Goal: Task Accomplishment & Management: Complete application form

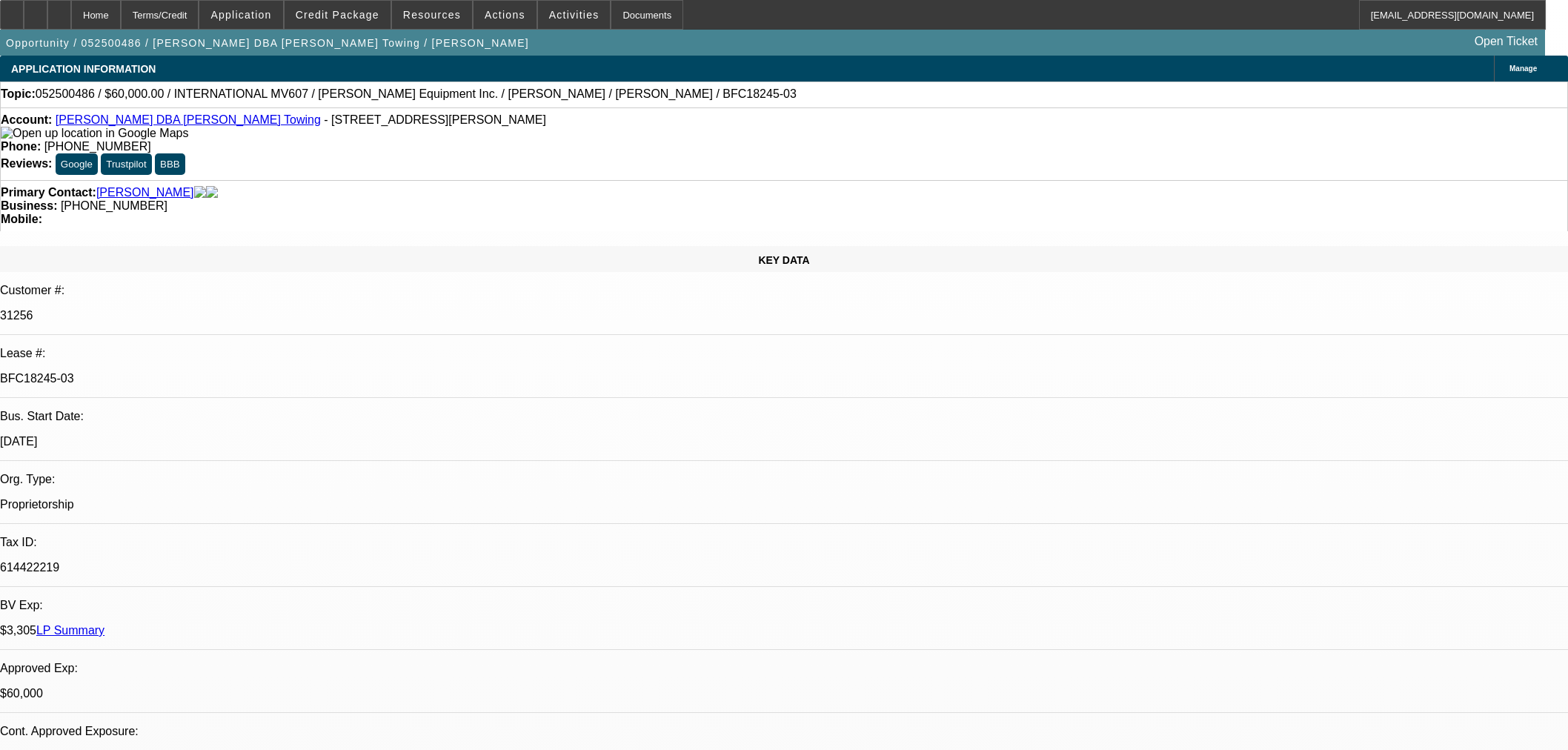
select select "0"
select select "2"
select select "0.1"
select select "4"
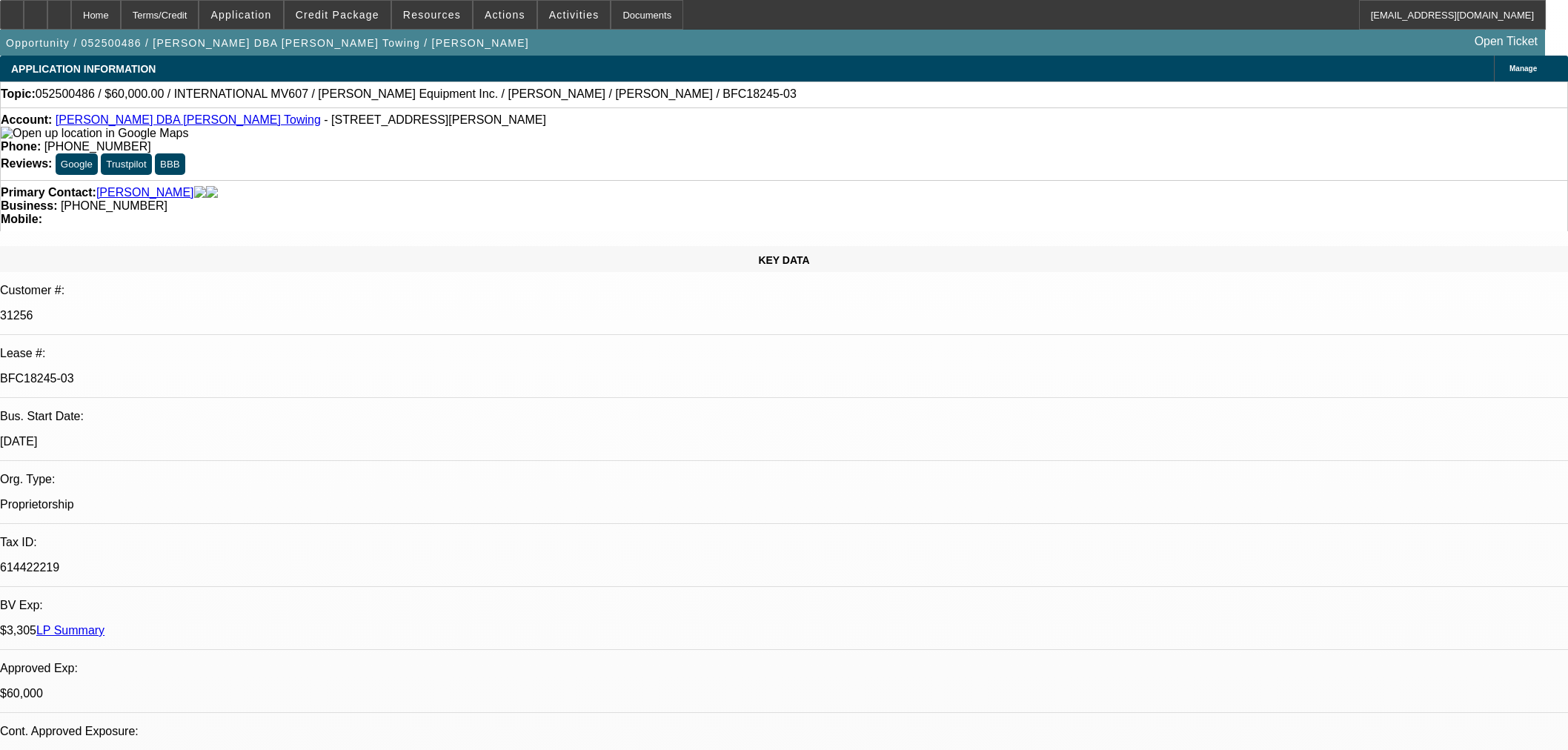
select select "0"
select select "2"
select select "0.1"
select select "4"
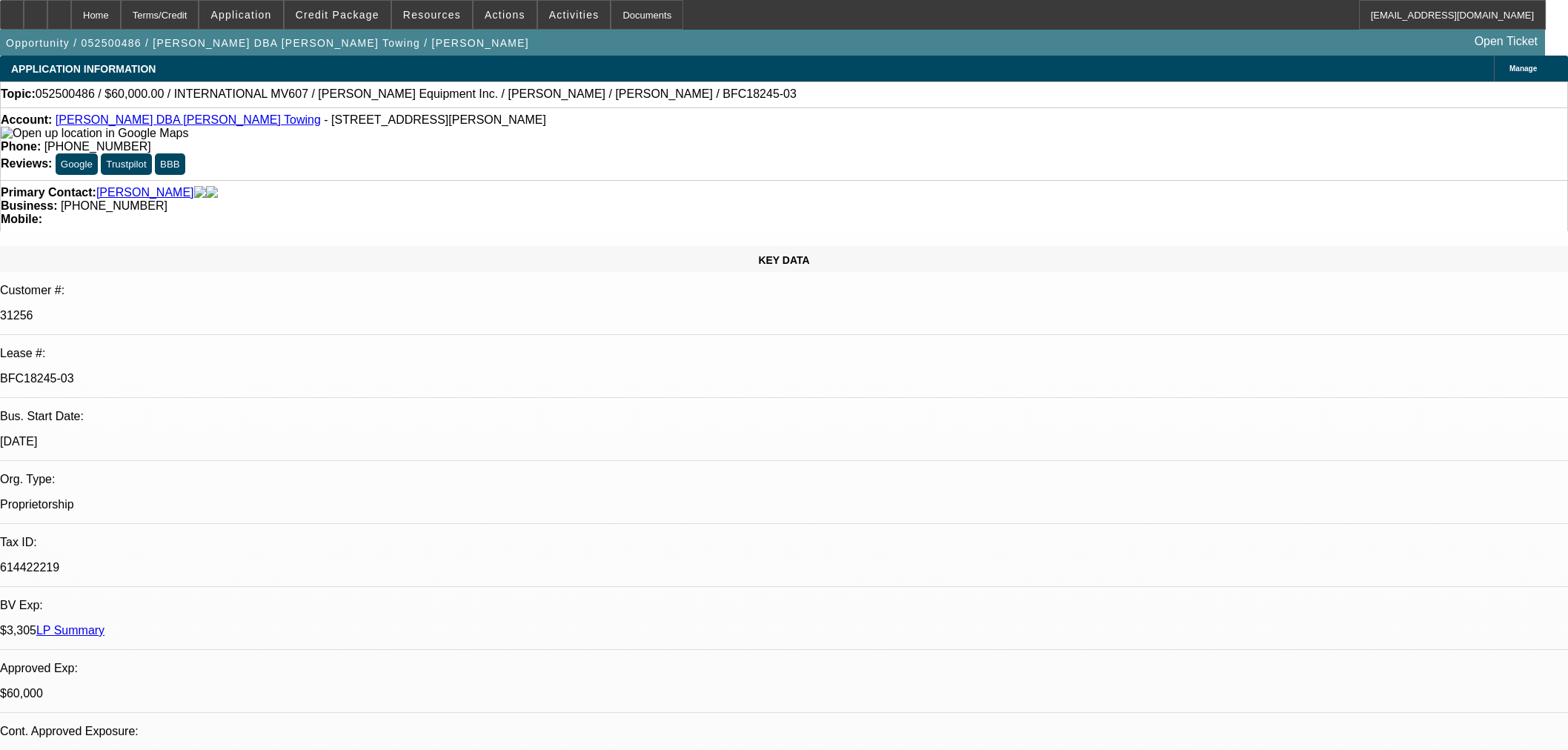
select select "0"
select select "2"
select select "0.1"
select select "4"
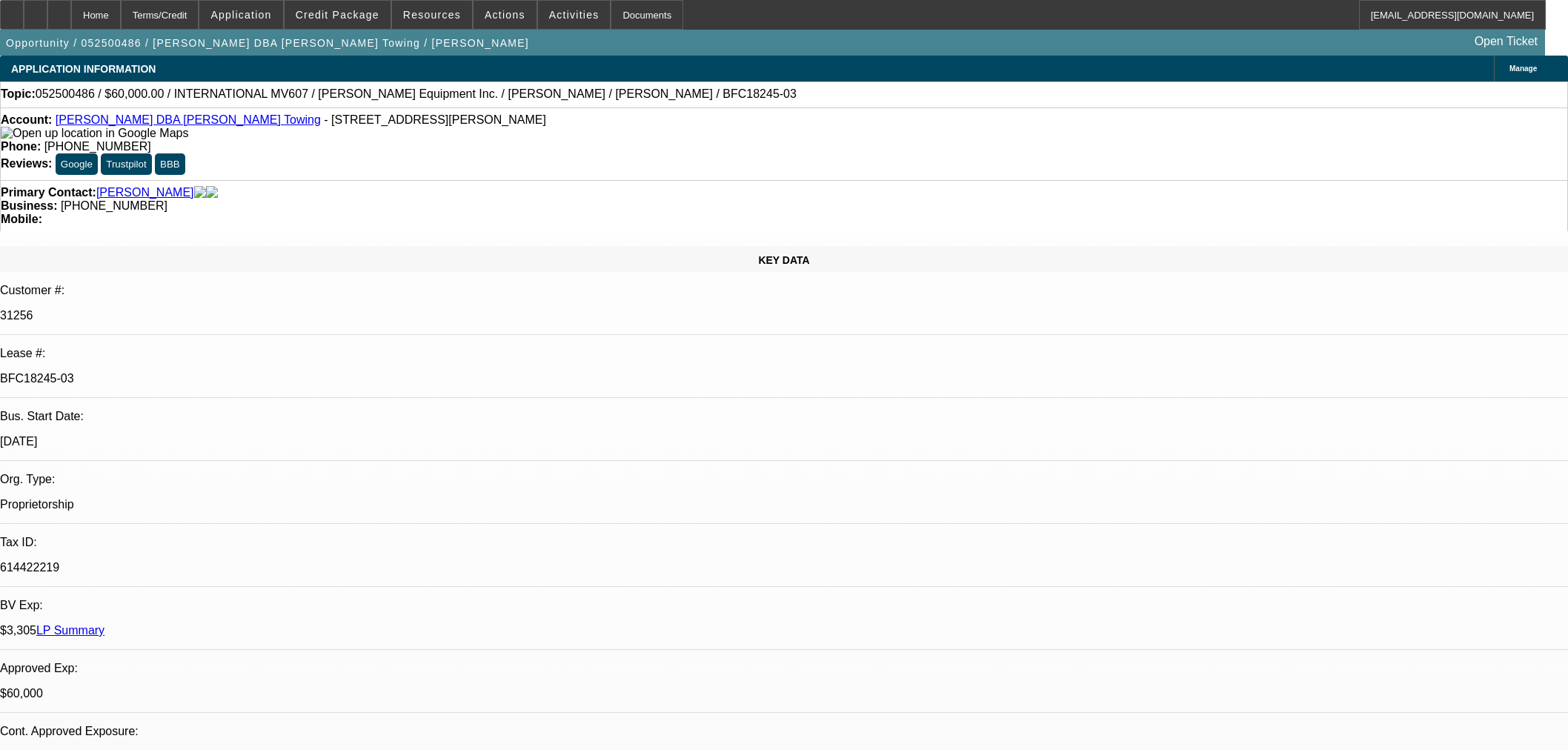
select select "0"
select select "3"
select select "0.1"
select select "4"
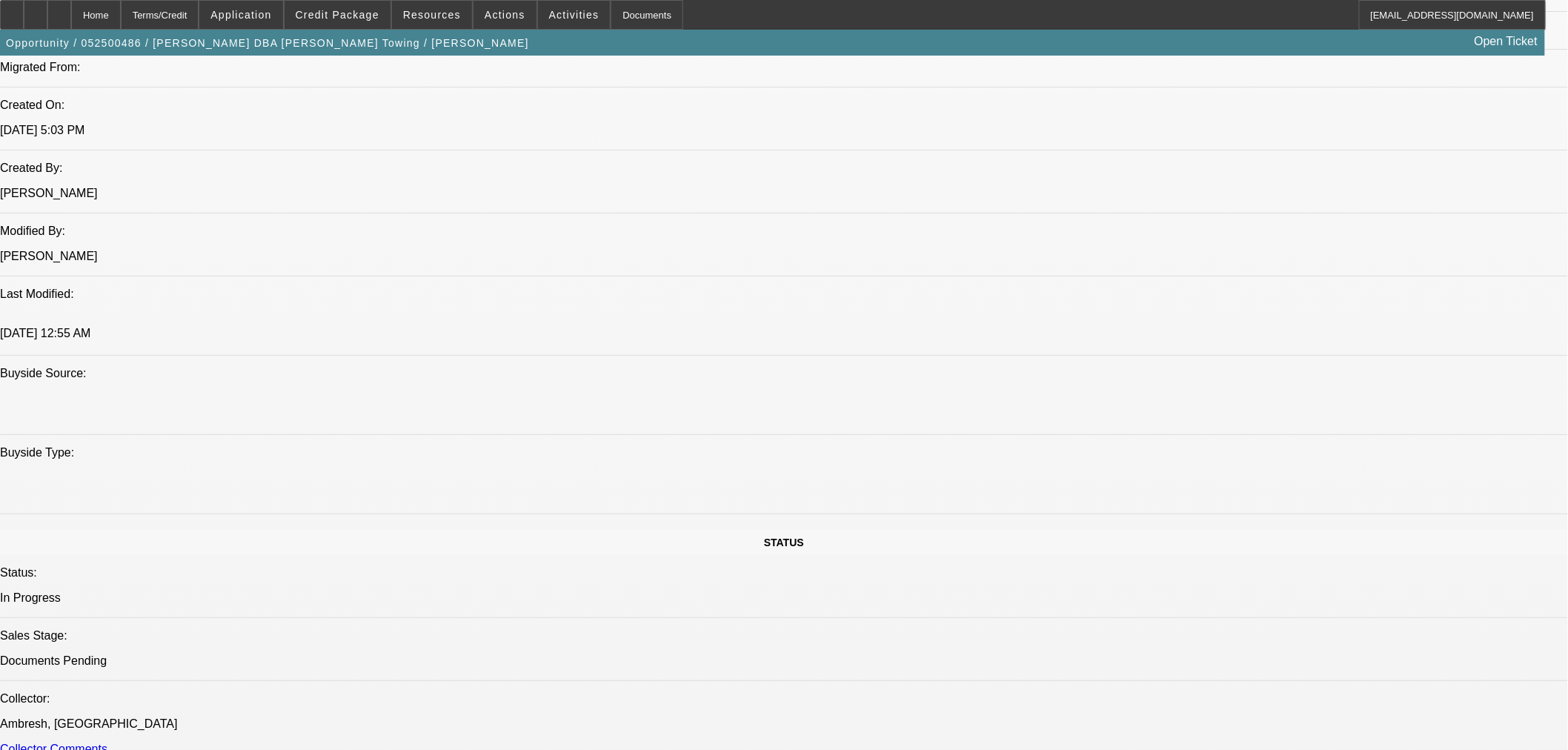
scroll to position [1565, 0]
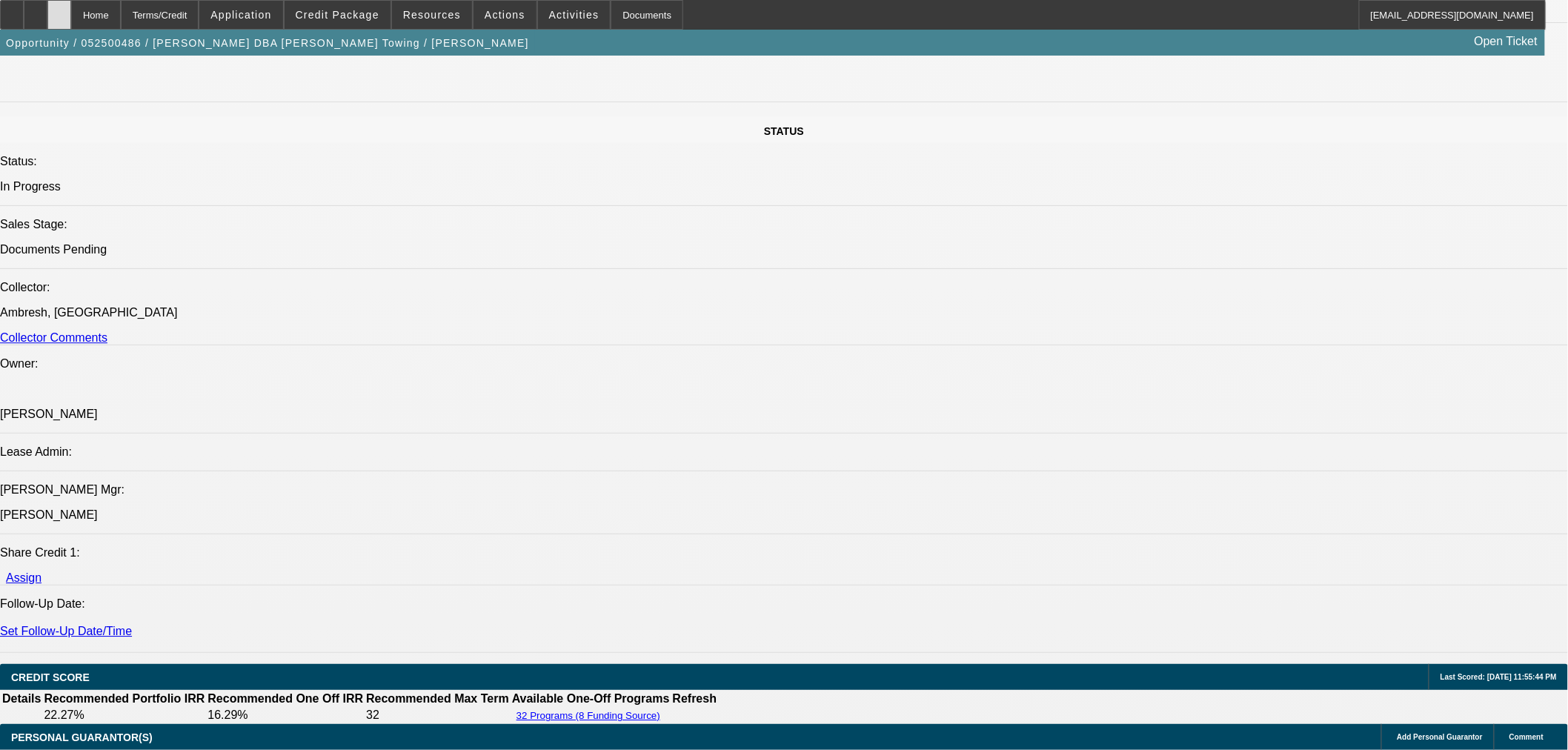
click at [71, 22] on div at bounding box center [59, 15] width 23 height 30
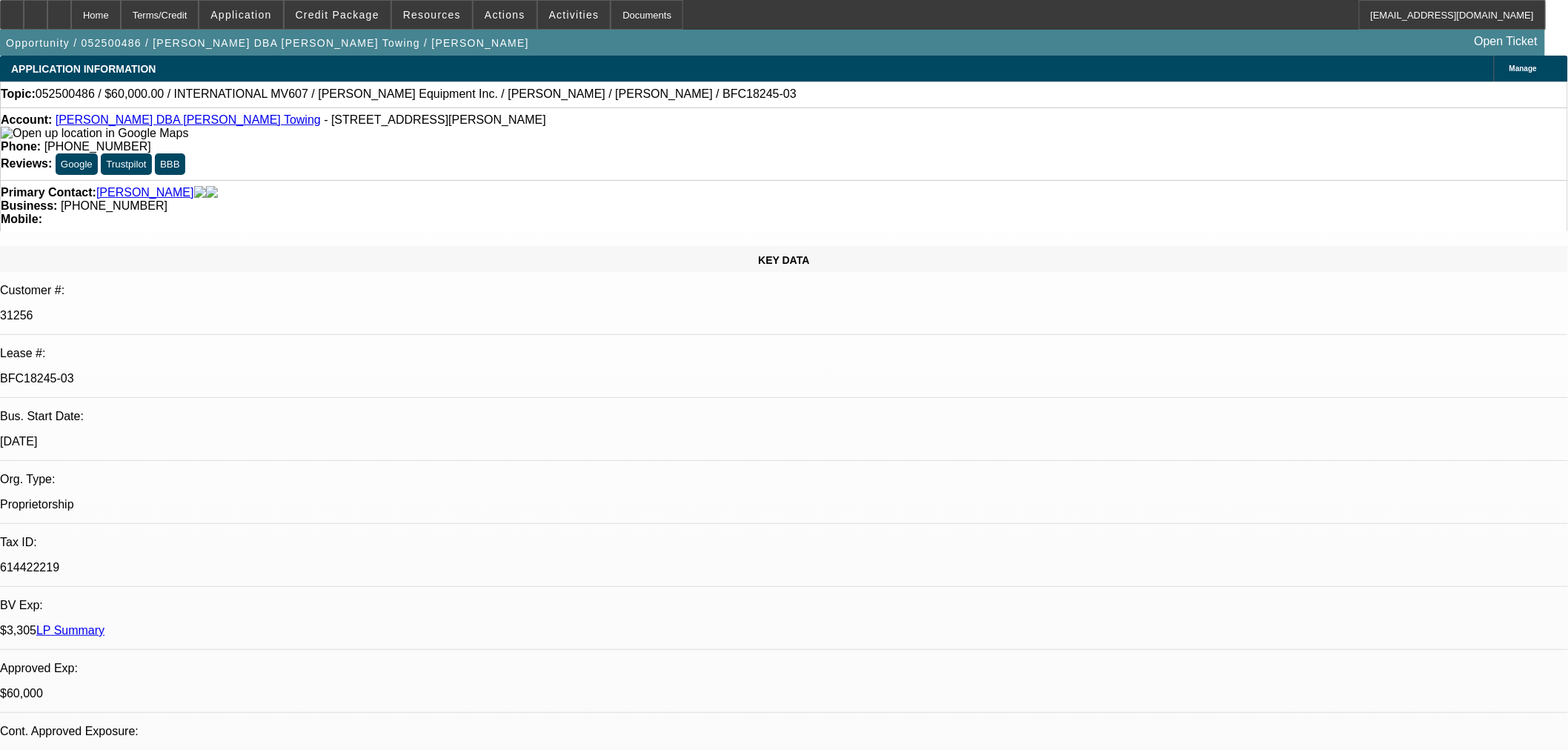
select select "0"
select select "2"
select select "0.1"
select select "4"
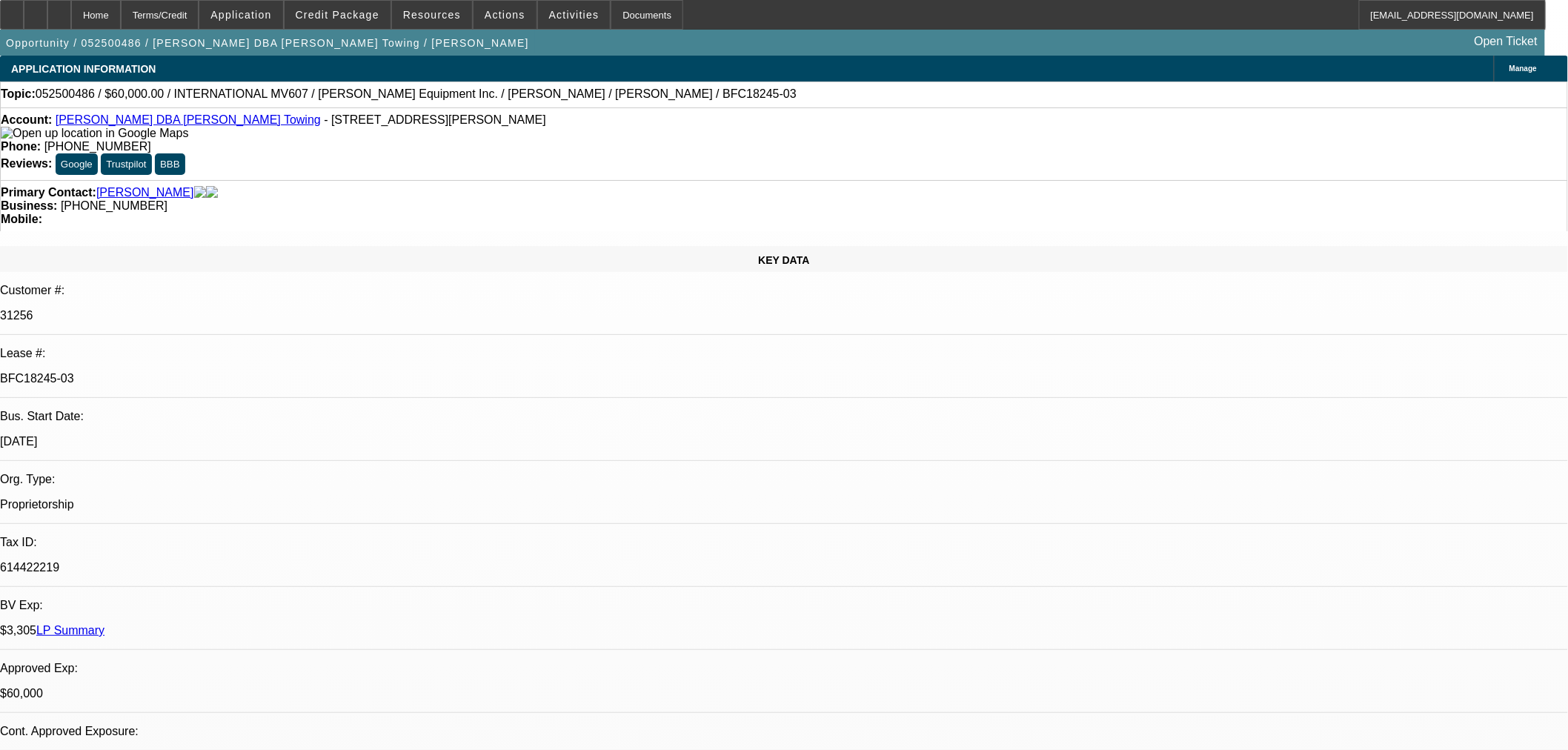
select select "0"
select select "2"
select select "0.1"
select select "4"
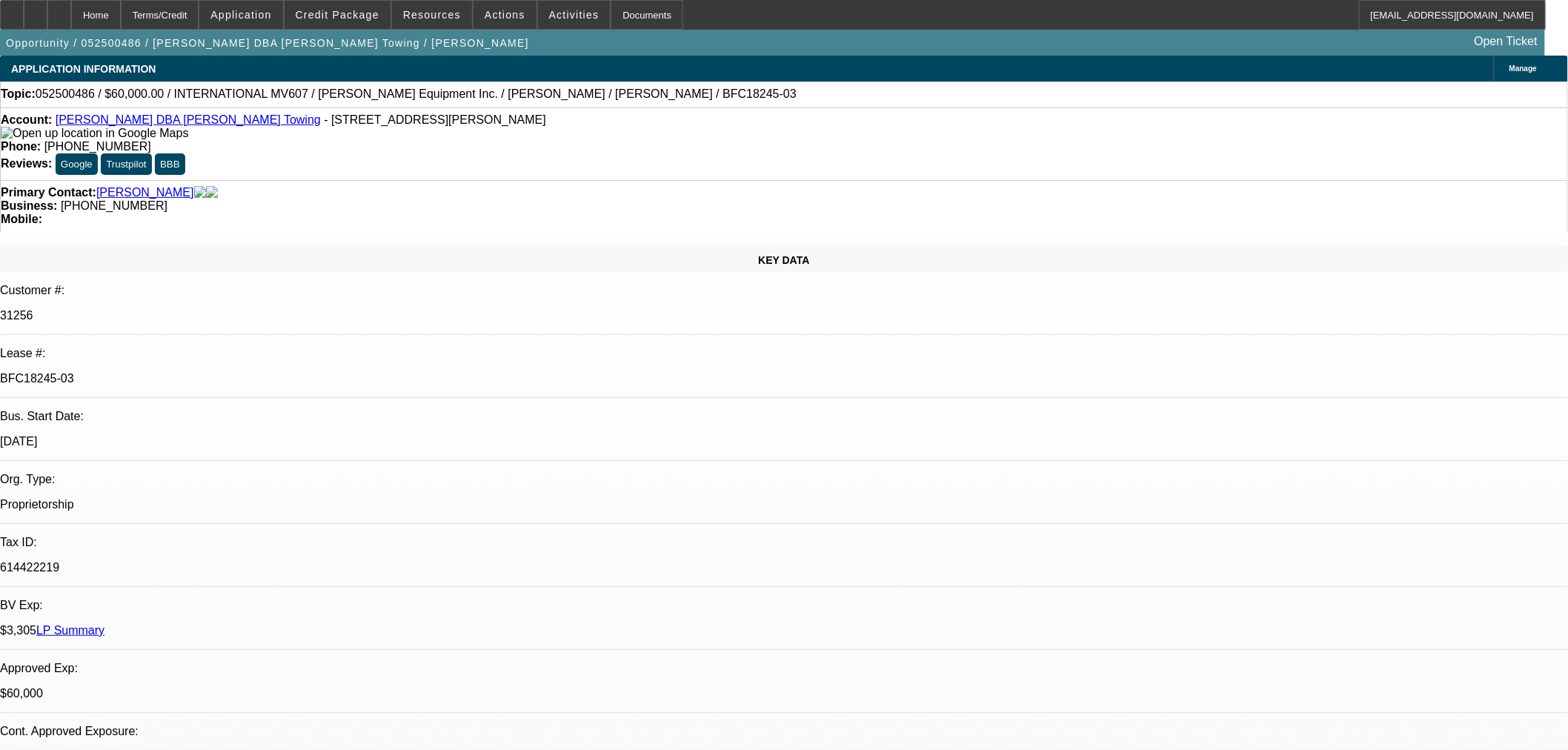
select select "0"
select select "2"
select select "0.1"
select select "4"
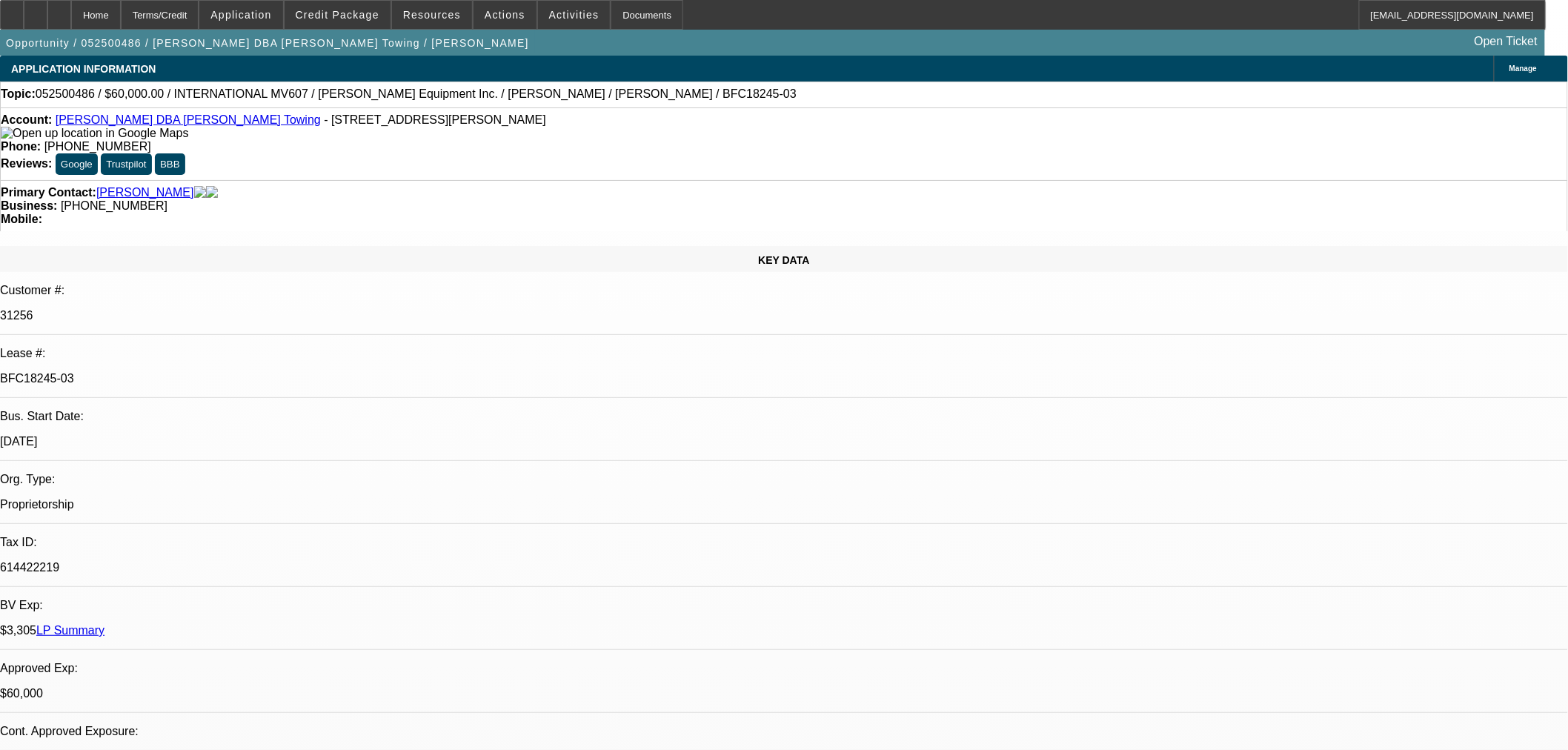
select select "0"
select select "3"
select select "0.1"
select select "4"
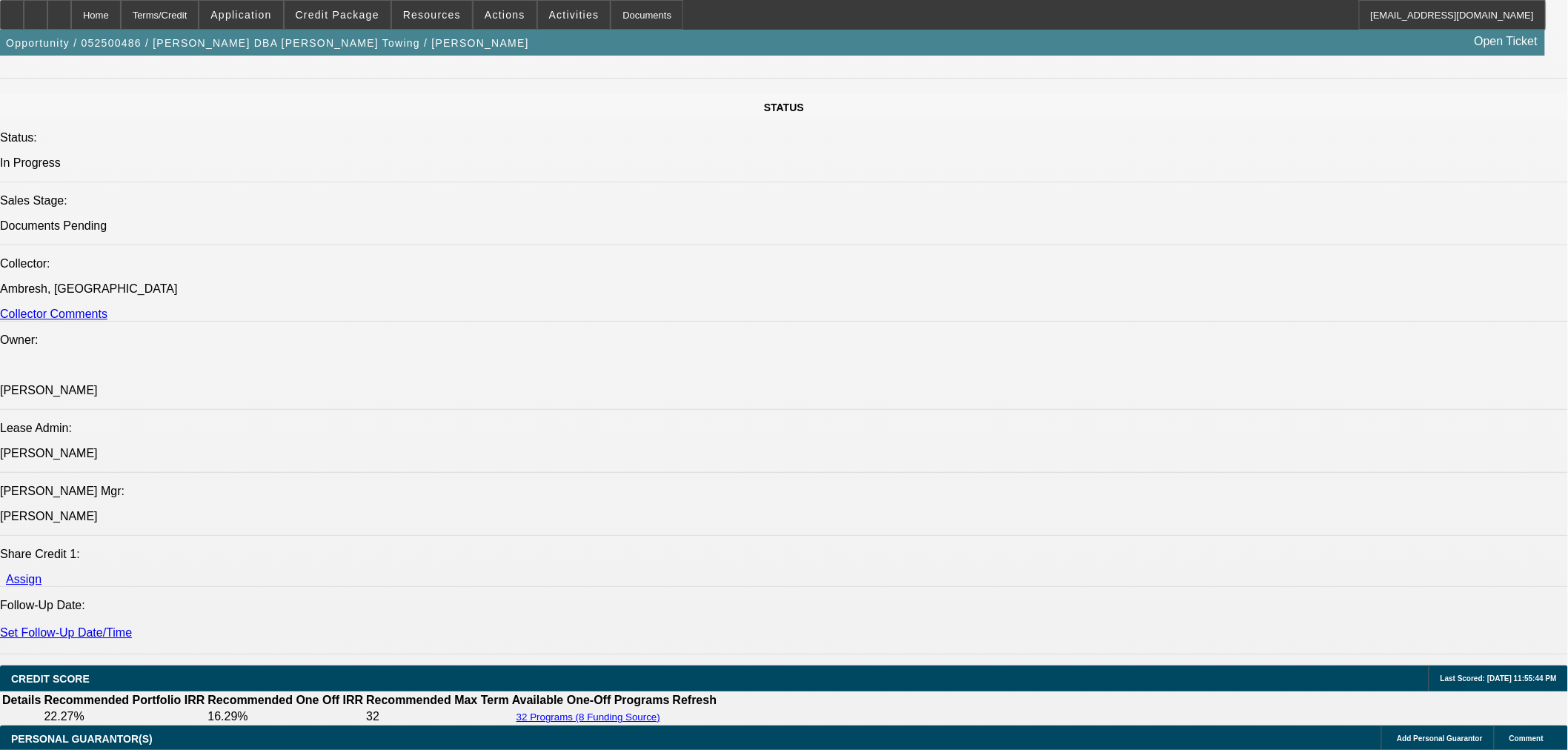
scroll to position [1565, 0]
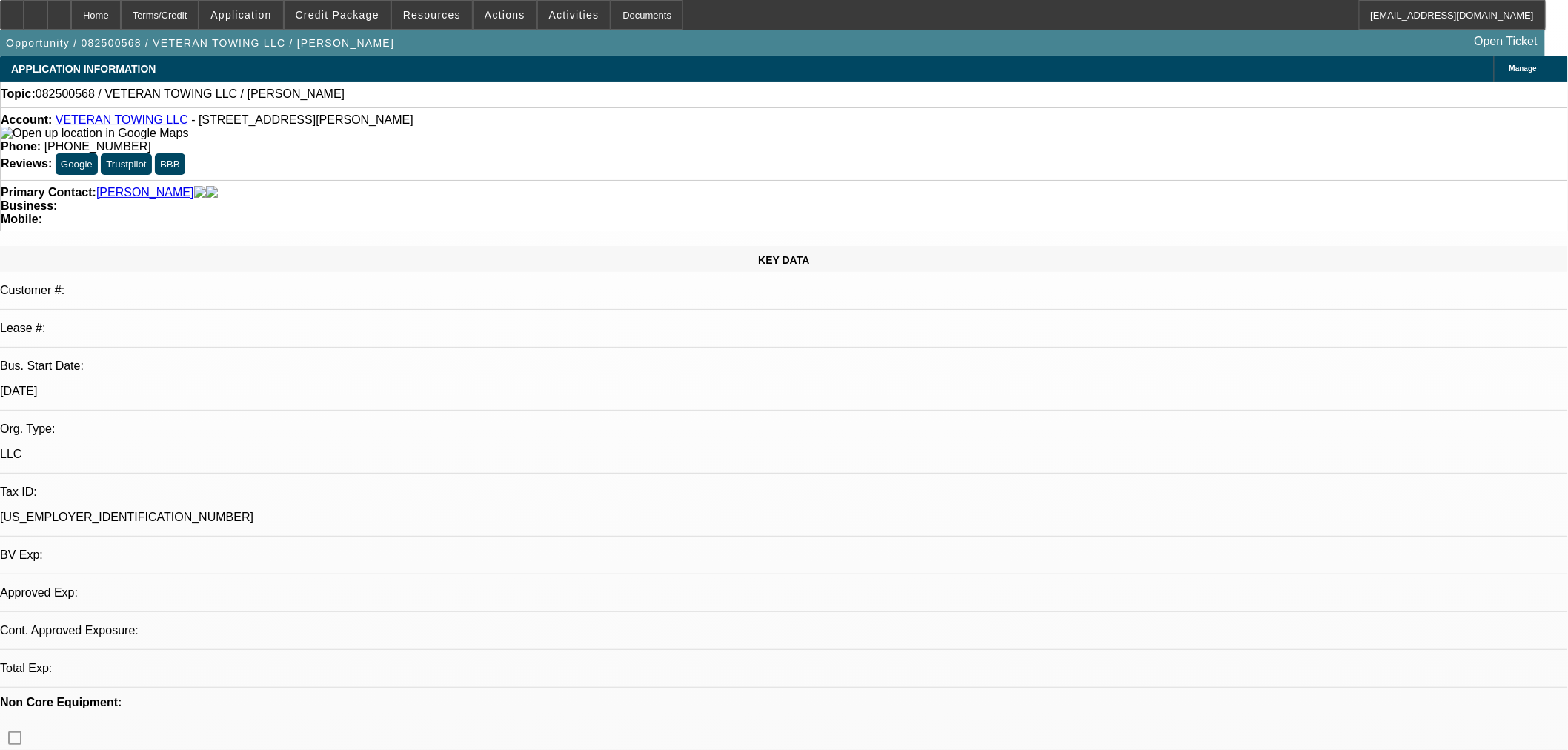
select select "0"
select select "2"
select select "0.1"
select select "4"
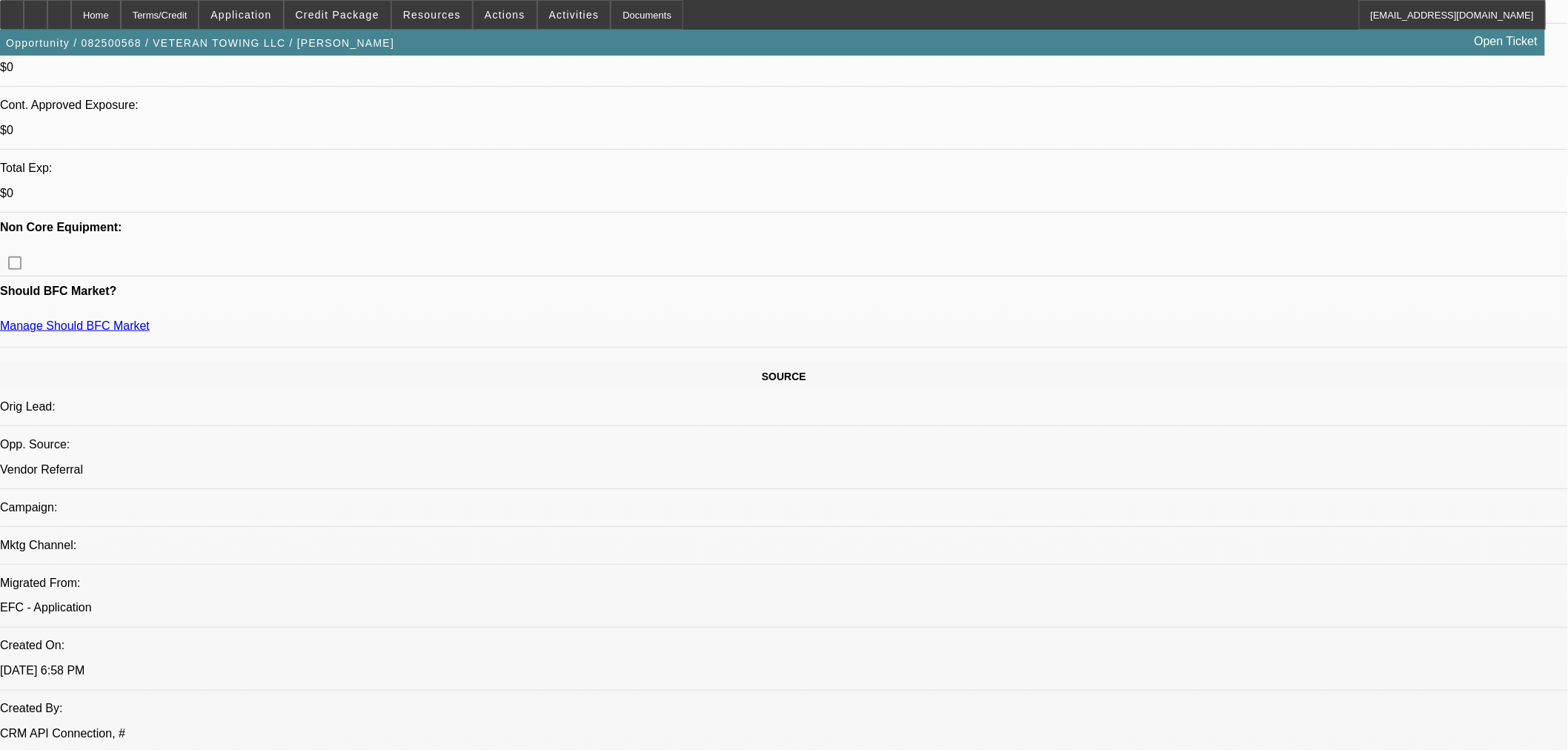
scroll to position [247, 0]
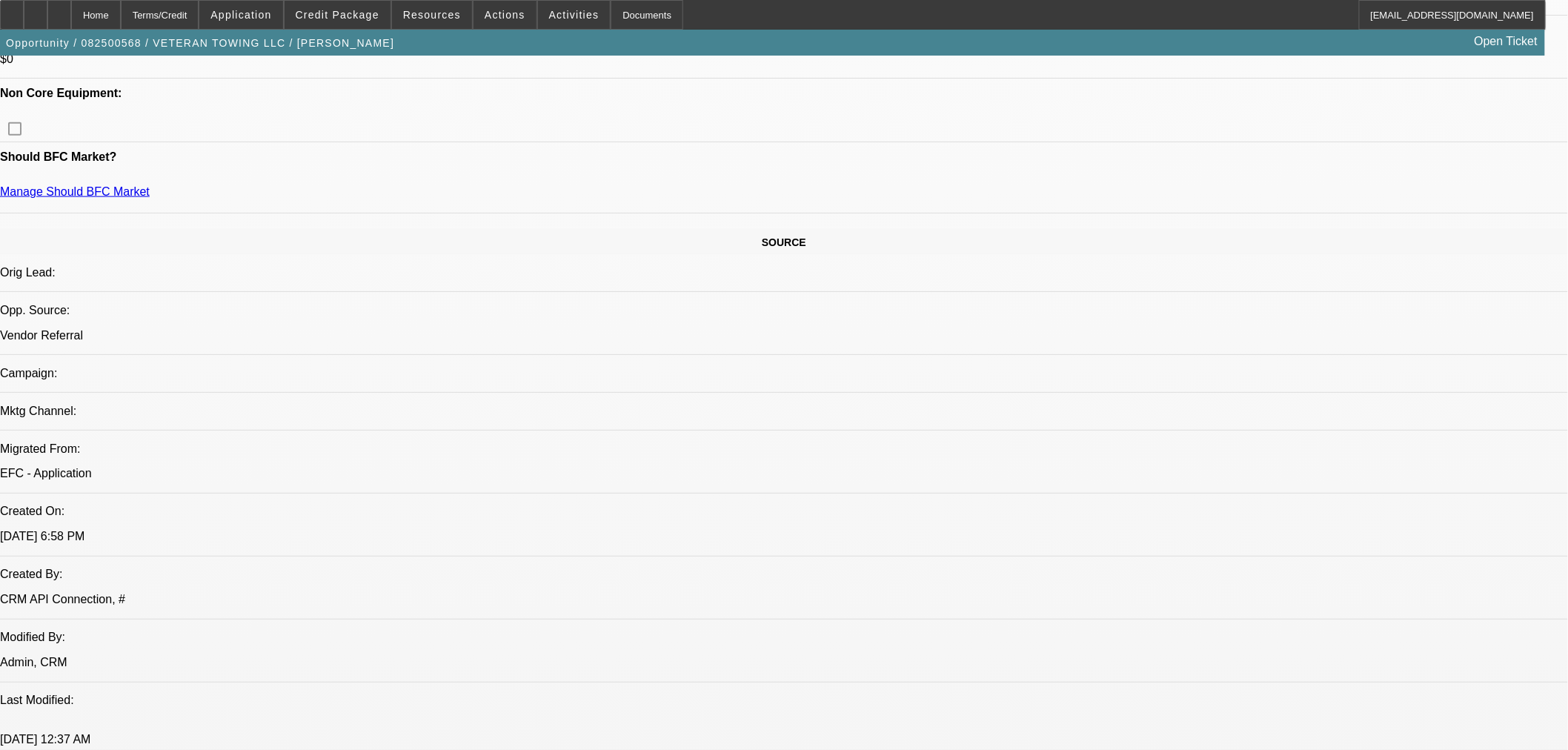
scroll to position [412, 0]
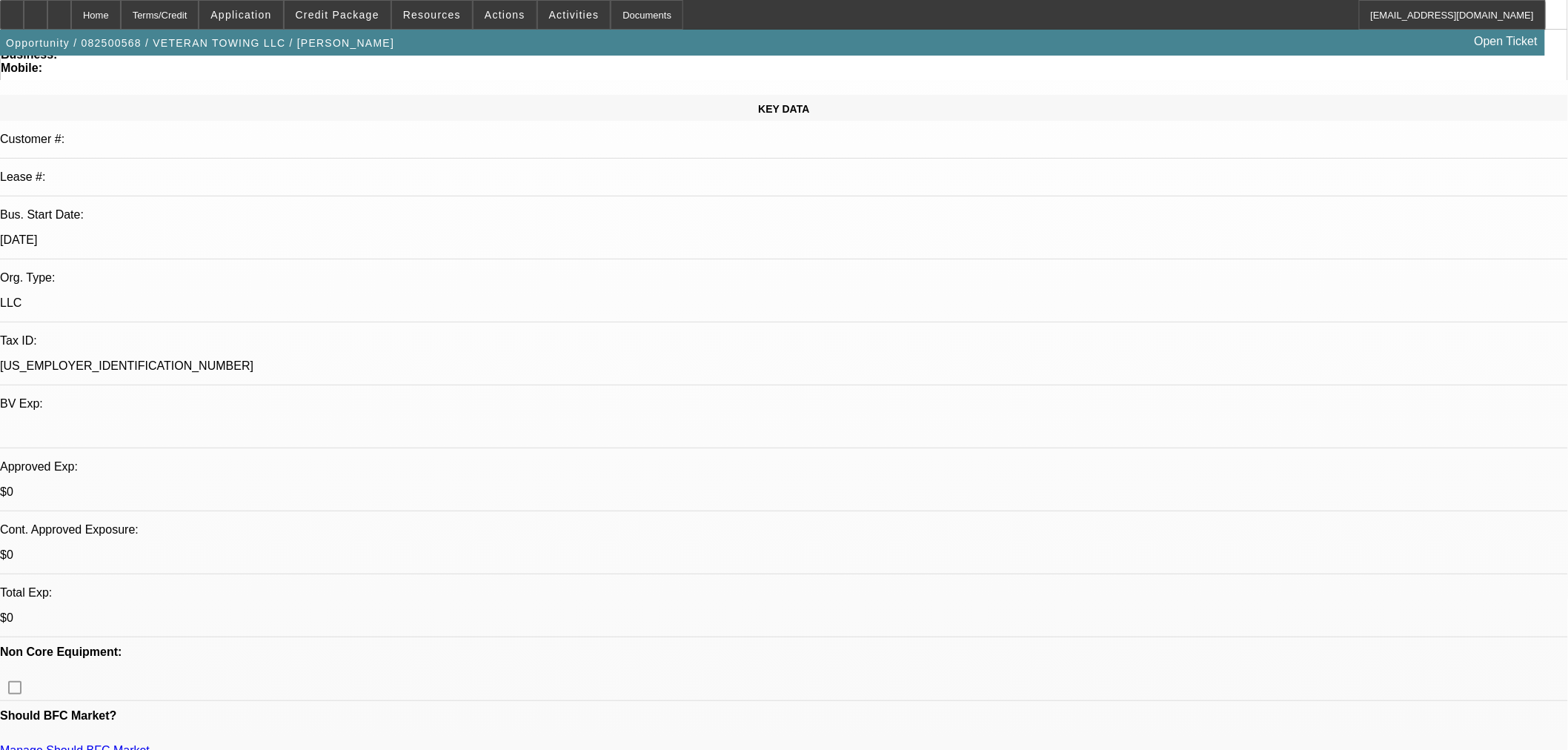
scroll to position [0, 0]
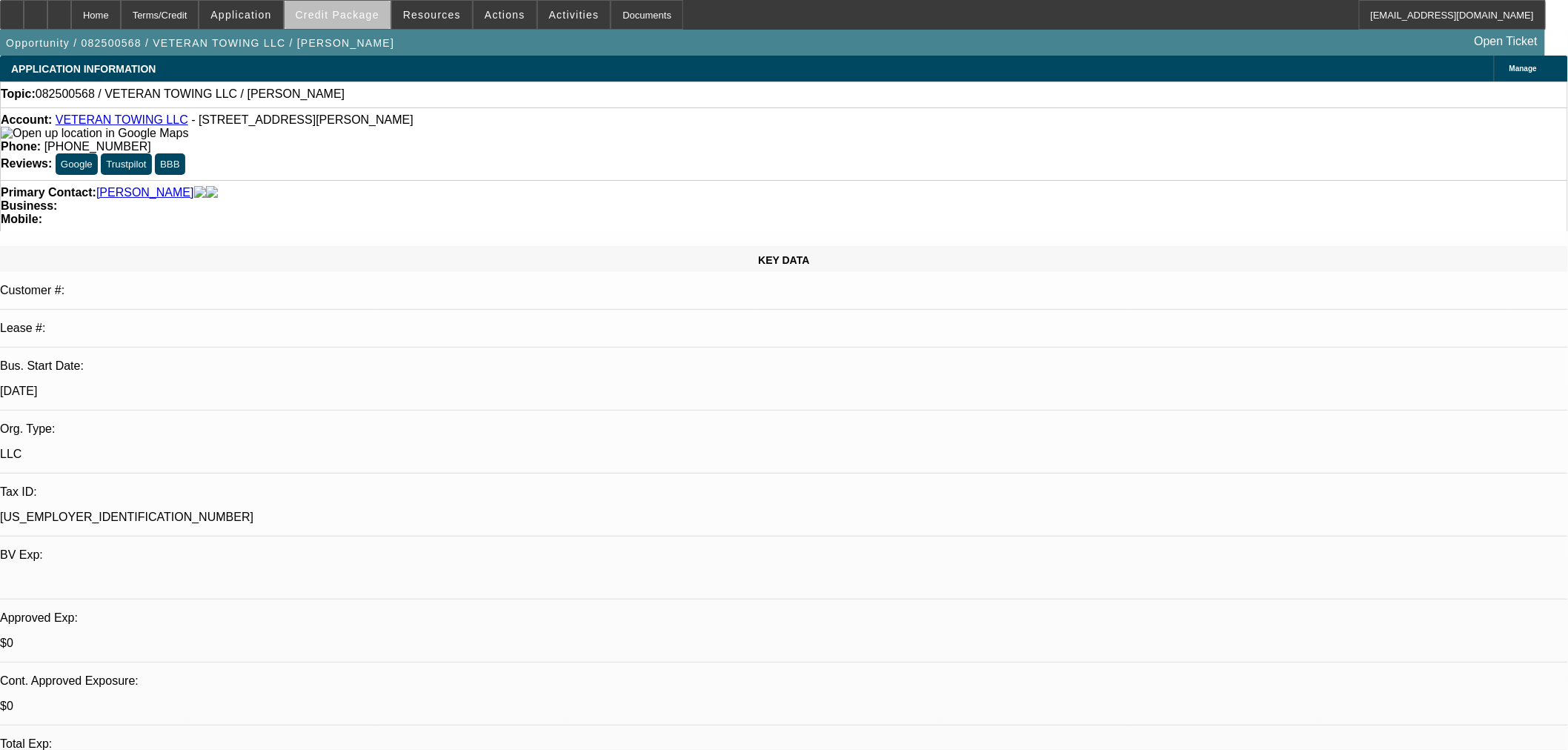
click at [372, 23] on span at bounding box center [338, 15] width 106 height 35
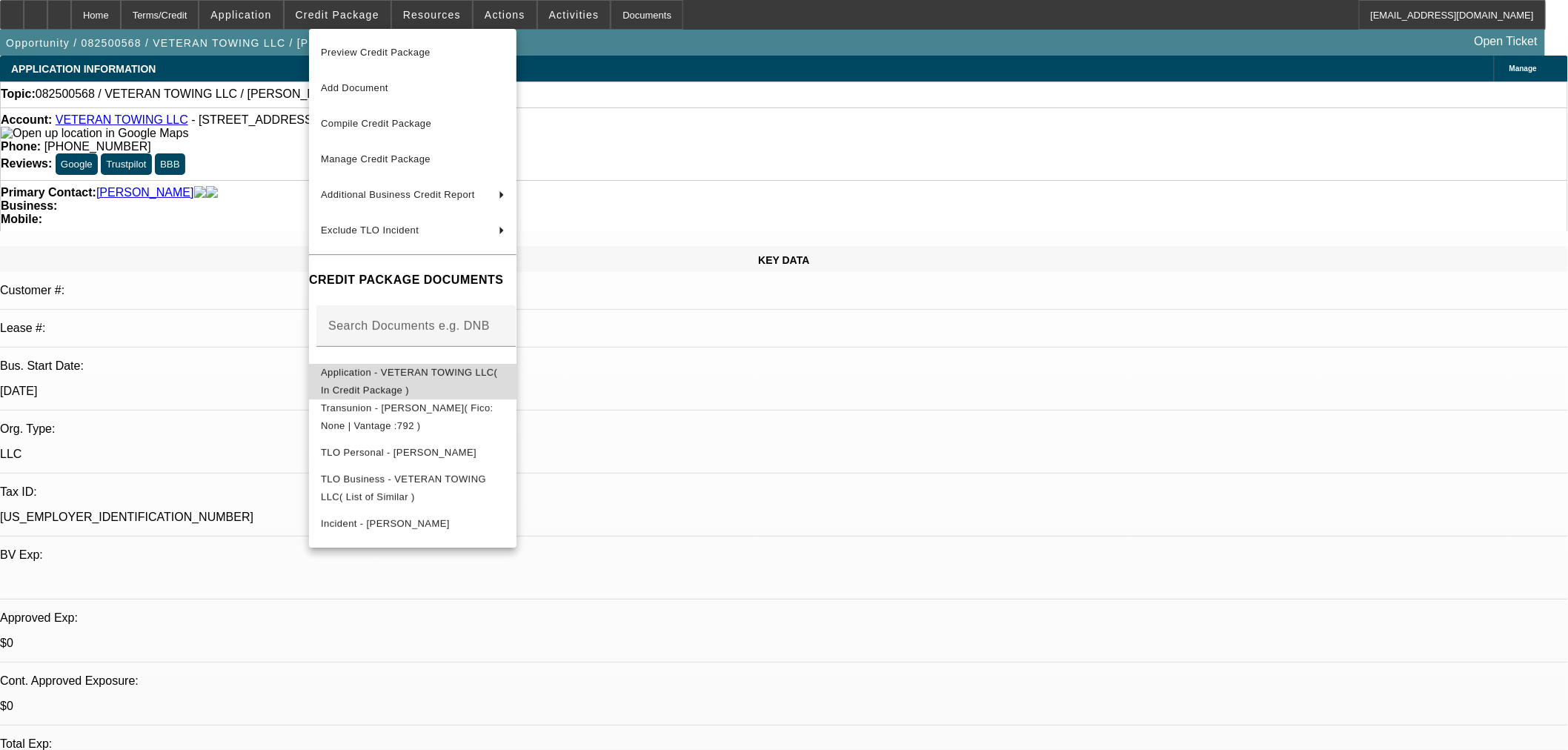
click at [396, 369] on span "Application - VETERAN TOWING LLC( In Credit Package )" at bounding box center [412, 381] width 183 height 35
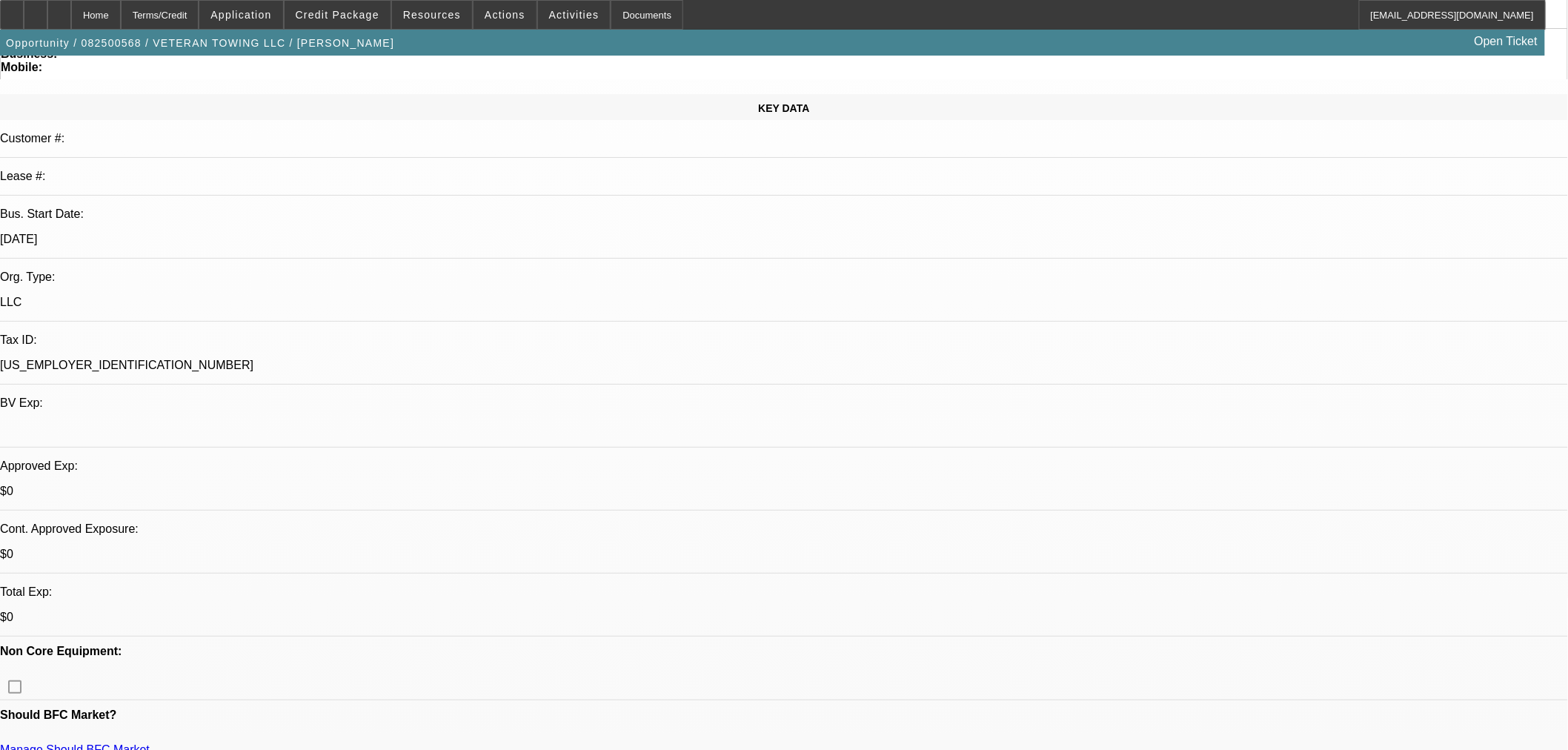
scroll to position [329, 0]
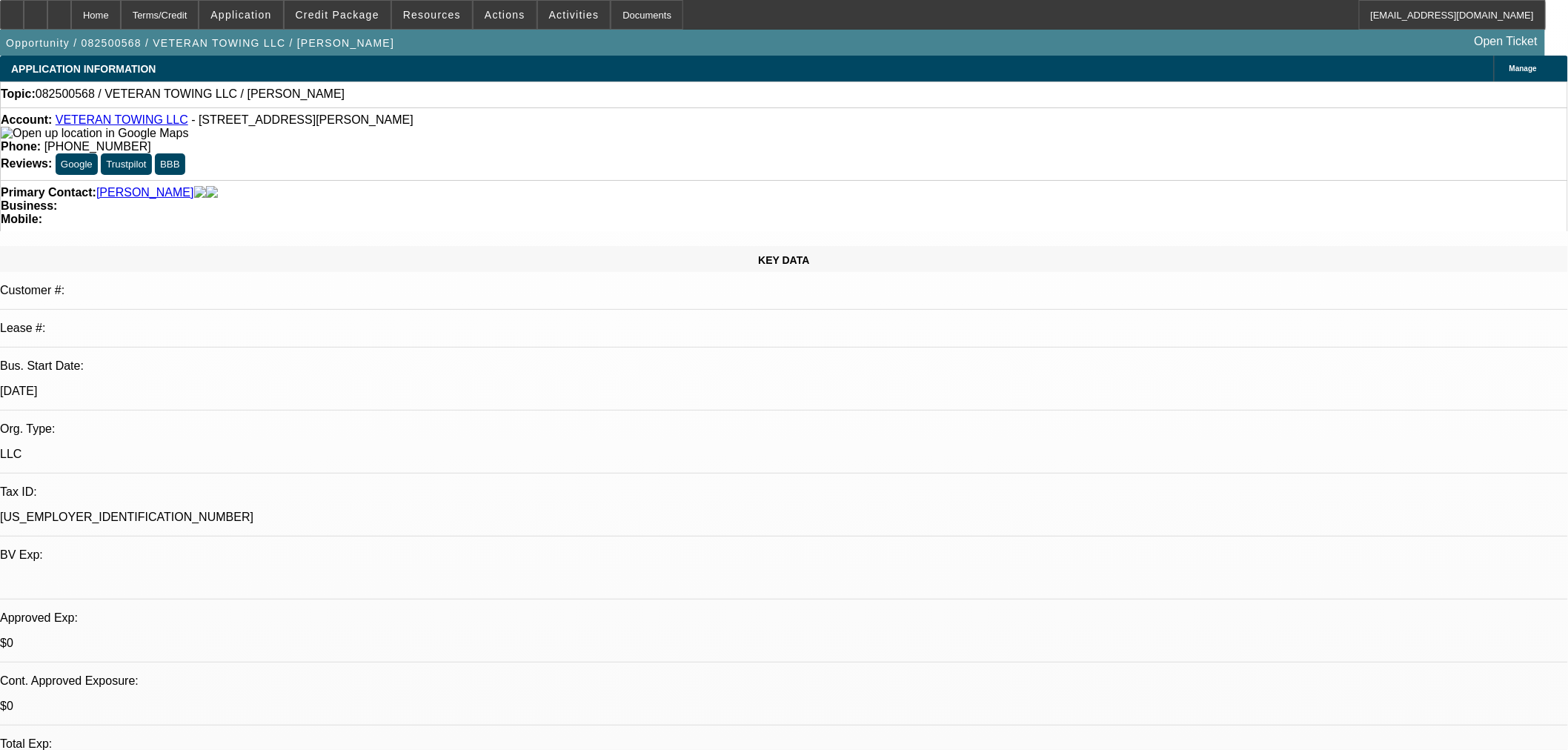
drag, startPoint x: 368, startPoint y: 126, endPoint x: 67, endPoint y: 124, distance: 301.0
click at [67, 124] on div "Account: VETERAN TOWING LLC - 10377 N 2400 Rd, Weatherford, OK 73096" at bounding box center [784, 127] width 1567 height 27
copy div "VETERAN TOWING LLC - 10377 N 2400 Rd, Weatherford, OK 73096"
click at [375, 20] on span at bounding box center [338, 15] width 106 height 35
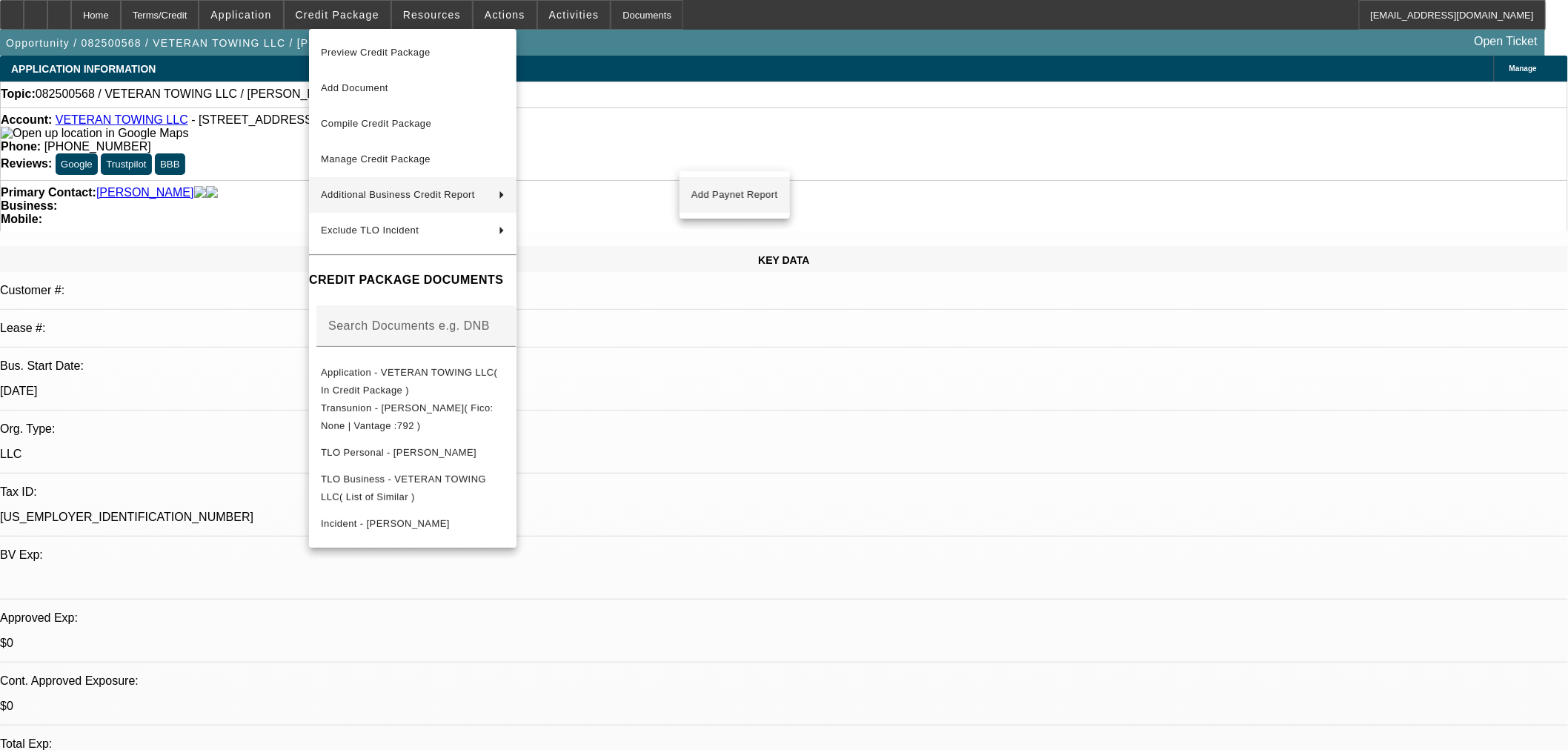
click at [747, 203] on span "Add Paynet Report" at bounding box center [735, 195] width 87 height 18
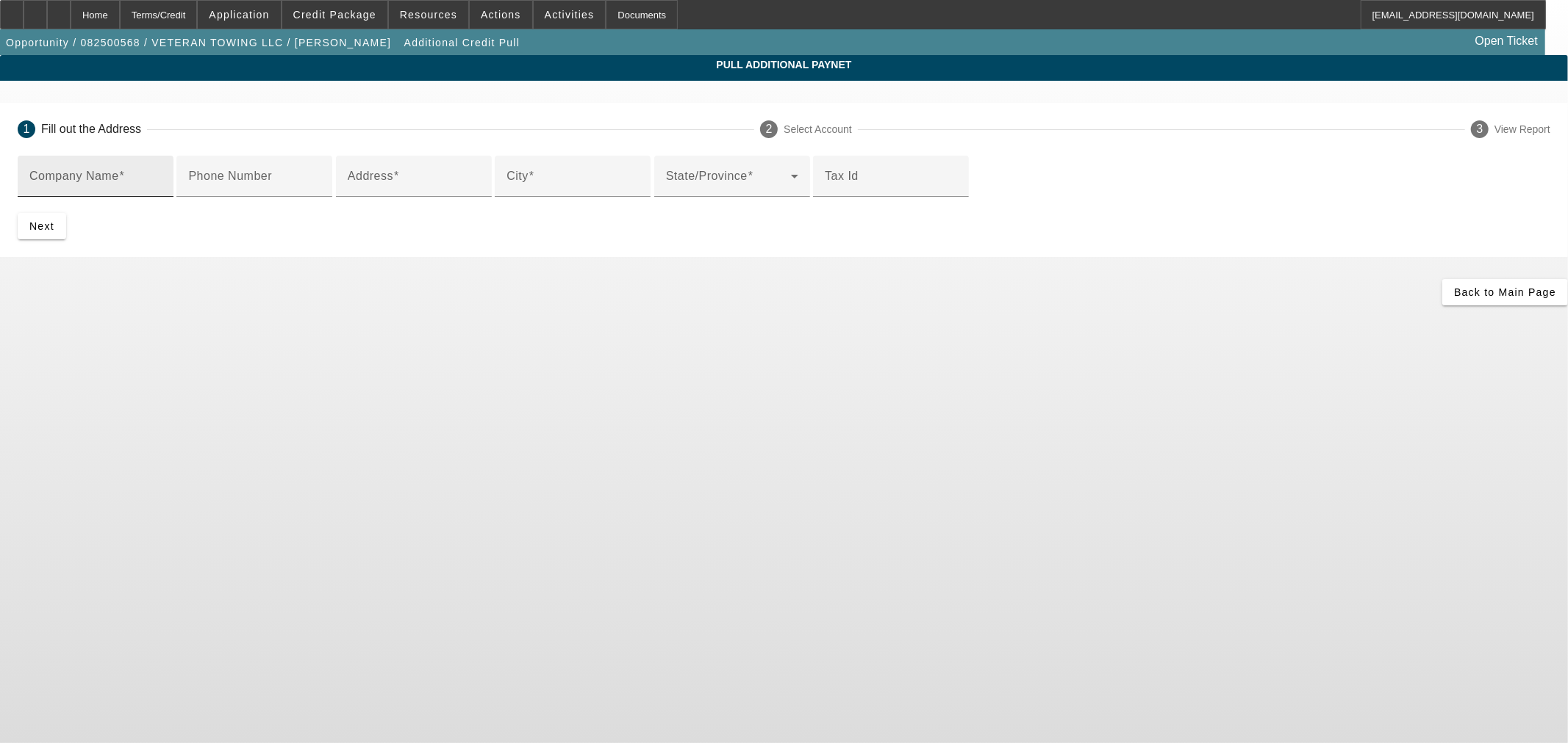
click at [119, 179] on mat-label "Company Name" at bounding box center [74, 176] width 90 height 13
click at [162, 179] on input "Company Name" at bounding box center [95, 182] width 132 height 18
type input "V"
paste input "VETERAN TOWING LLC - 10377 N 2400 Rd, Weatherford, OK 73096"
drag, startPoint x: 516, startPoint y: 182, endPoint x: 319, endPoint y: 179, distance: 197.0
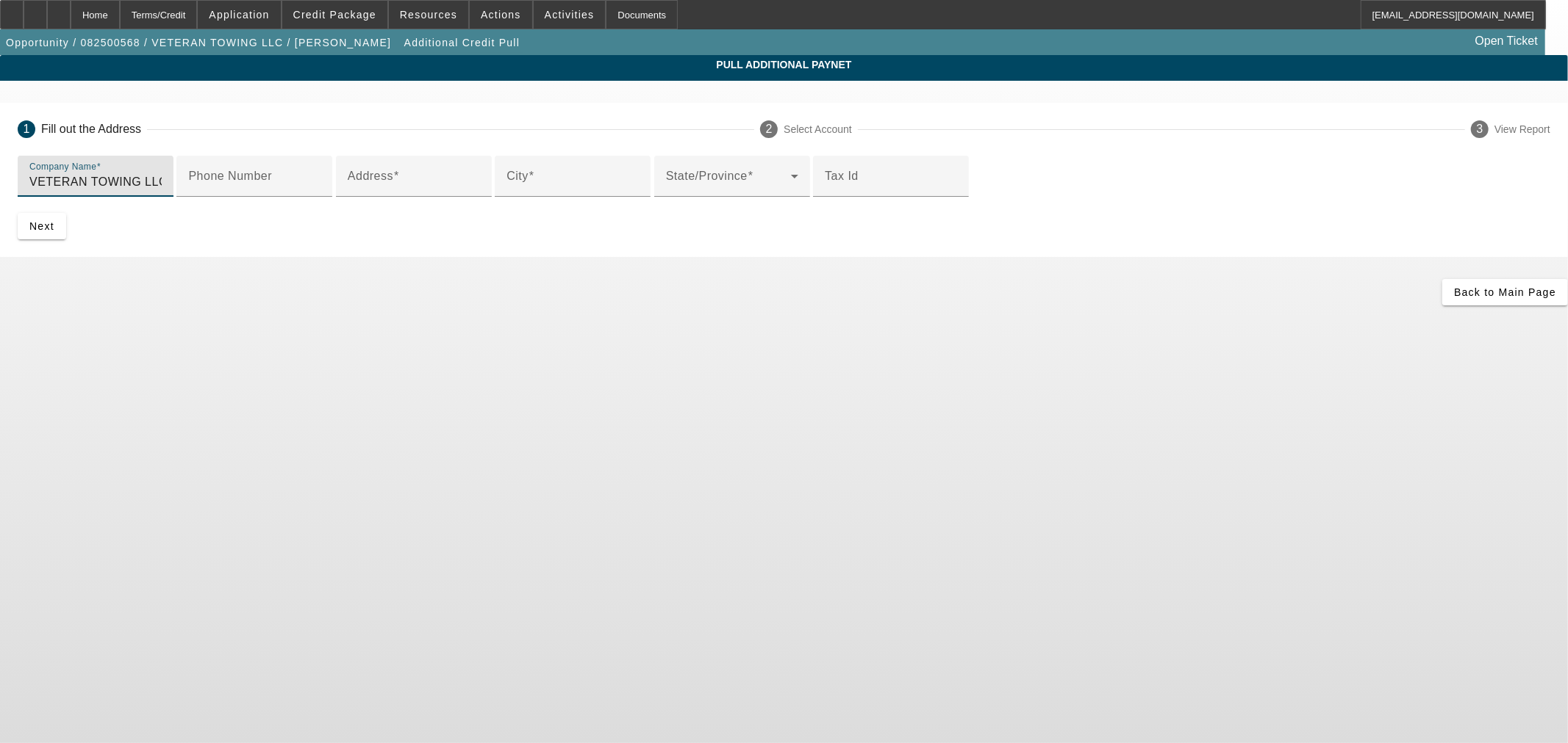
click at [319, 179] on app-additional-credit-pull "Pull Additional Paynet 1 Fill out the Address 2 Select Account 3 View Report Co…" at bounding box center [784, 180] width 1568 height 250
click at [162, 182] on input "James Brooks - 10377 N 2400 Rd, Weatherford, OK 73096" at bounding box center [95, 182] width 132 height 18
drag, startPoint x: 475, startPoint y: 182, endPoint x: 466, endPoint y: 184, distance: 9.2
click at [162, 184] on input "James Brooks - 10377 N 2400 Rd, Weatherford, OK 73096" at bounding box center [95, 182] width 132 height 18
drag, startPoint x: 468, startPoint y: 181, endPoint x: 537, endPoint y: 184, distance: 69.1
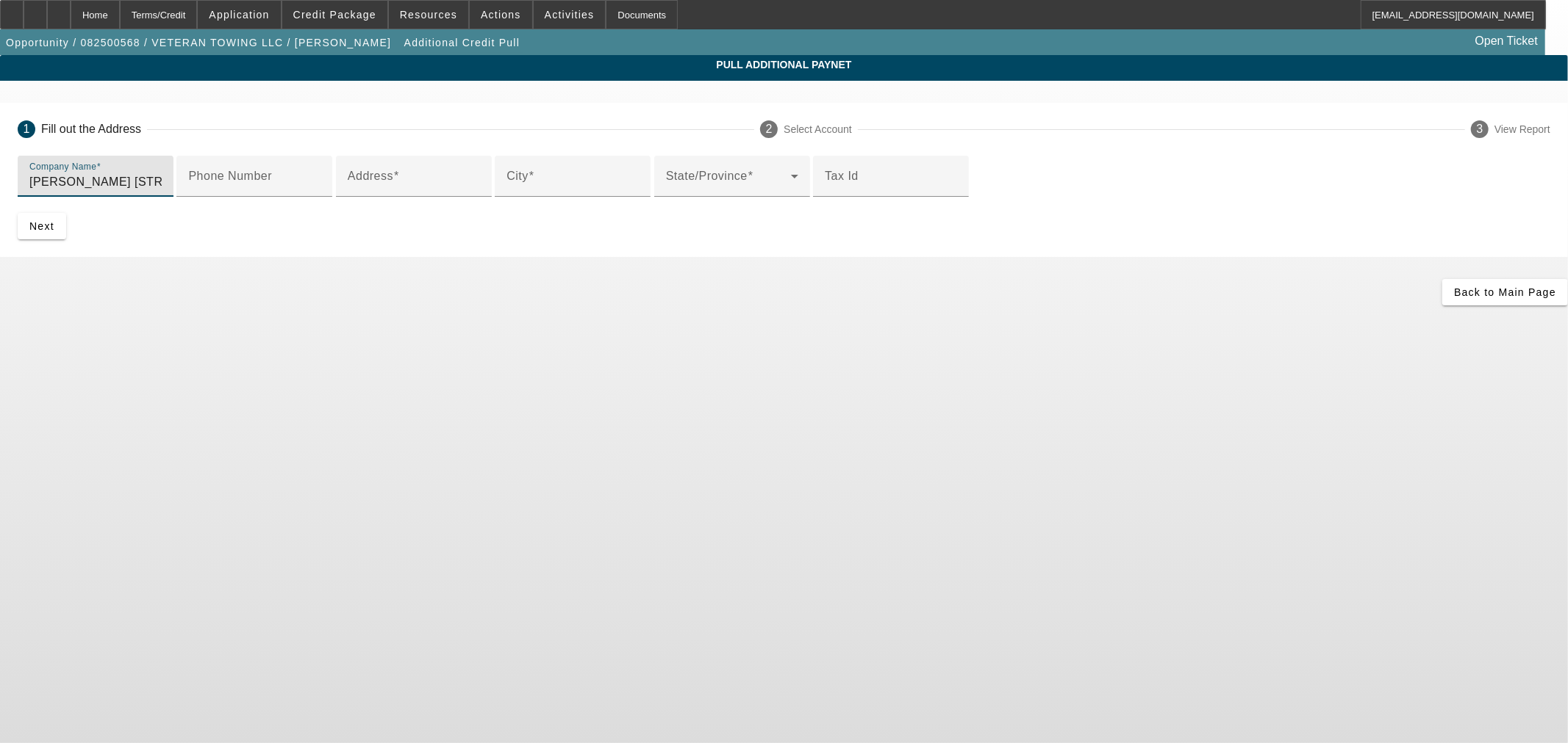
click at [162, 182] on input "James Brooks 10377 N 2400 Rd, Weatherford, OK 73096" at bounding box center [95, 182] width 132 height 18
type input "James Brooks 10377 N 2400 Rd, Weatherford, OK 73096"
click at [480, 191] on input "Address" at bounding box center [413, 182] width 132 height 18
paste input "10377 N 2400 Rd"
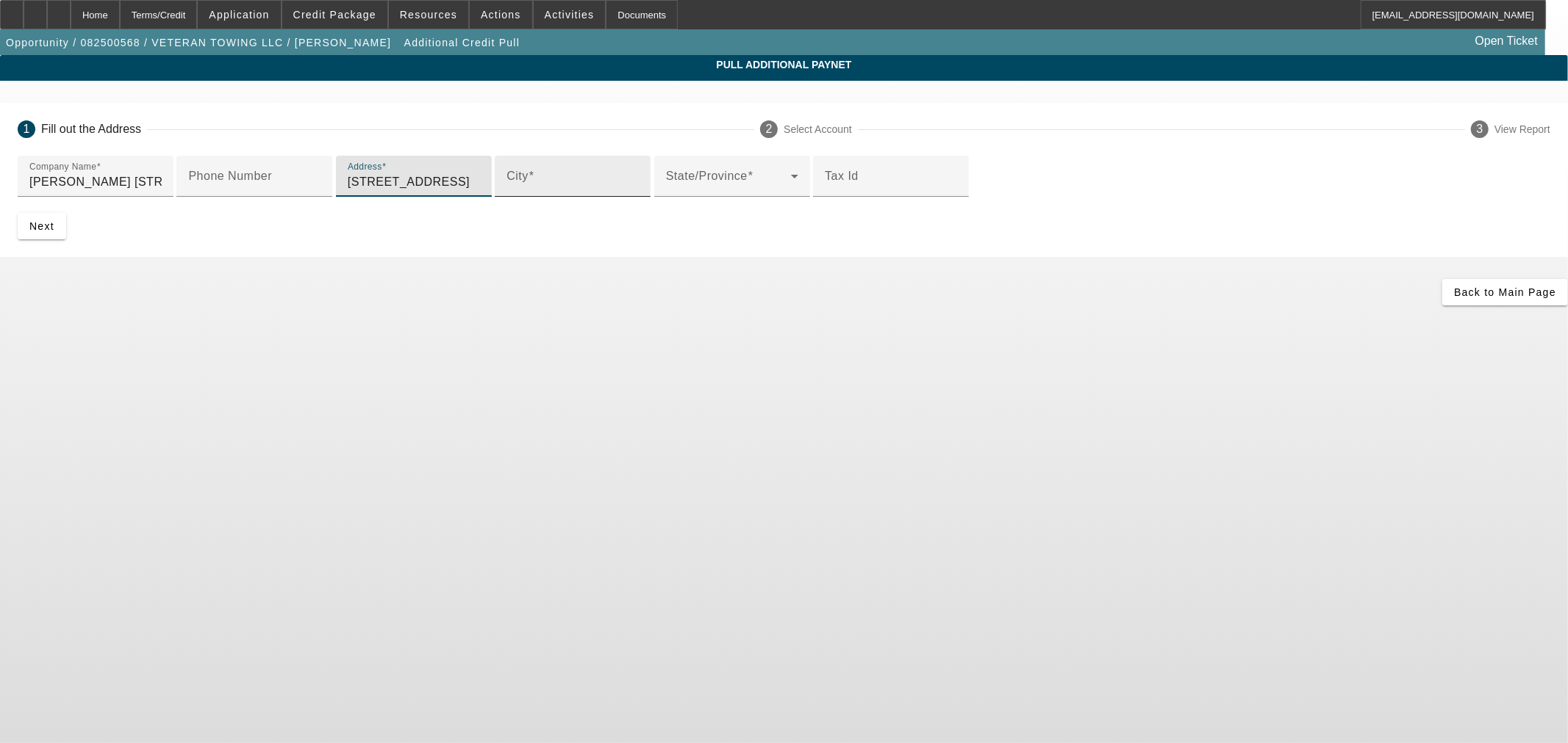
type input "10377 N 2400 Rd"
click at [506, 191] on input "City" at bounding box center [572, 182] width 132 height 18
type input "Weatherford"
click at [666, 191] on span at bounding box center [728, 182] width 125 height 18
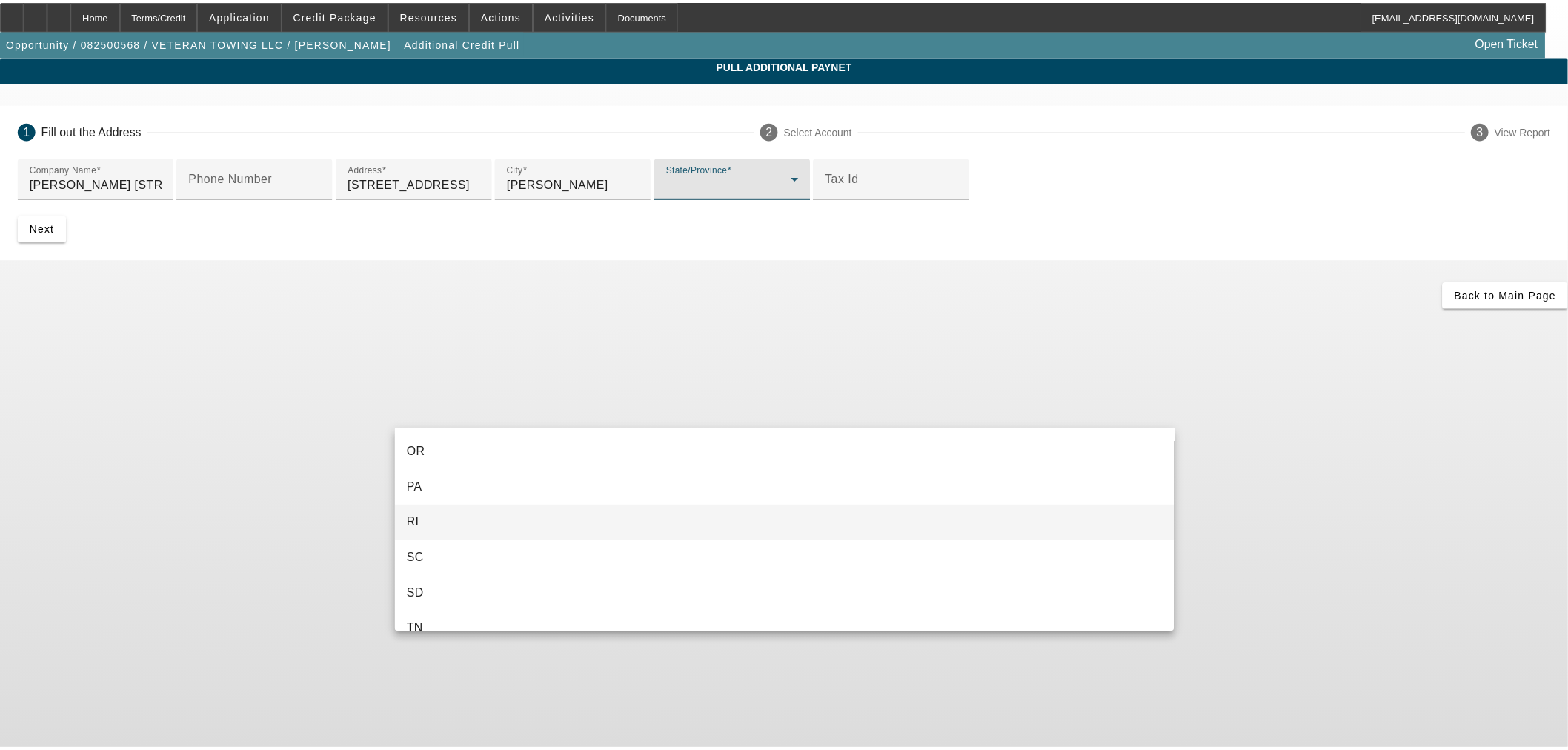
scroll to position [1235, 0]
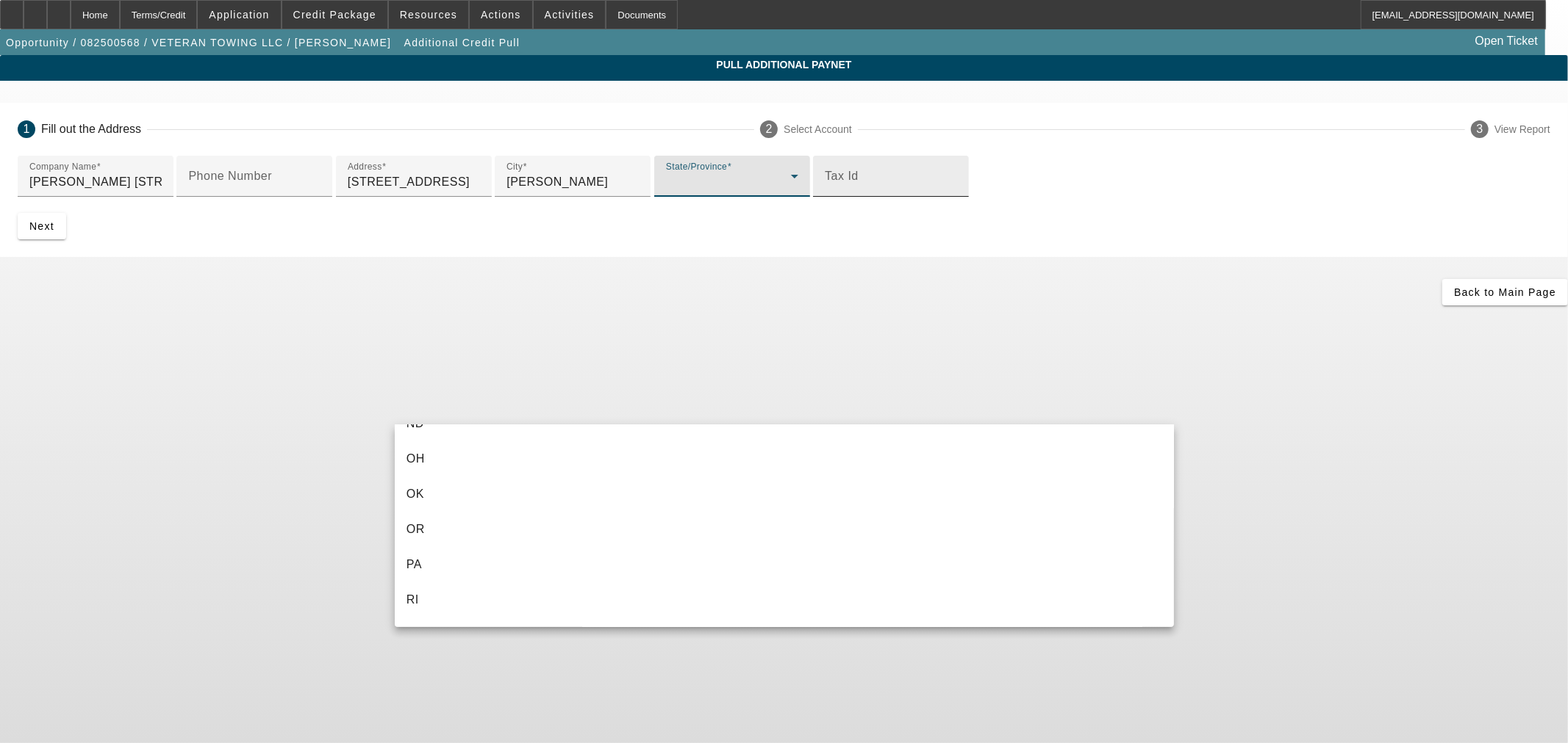
drag, startPoint x: 441, startPoint y: 497, endPoint x: 453, endPoint y: 473, distance: 26.8
click at [441, 497] on mat-option "OK" at bounding box center [784, 495] width 779 height 35
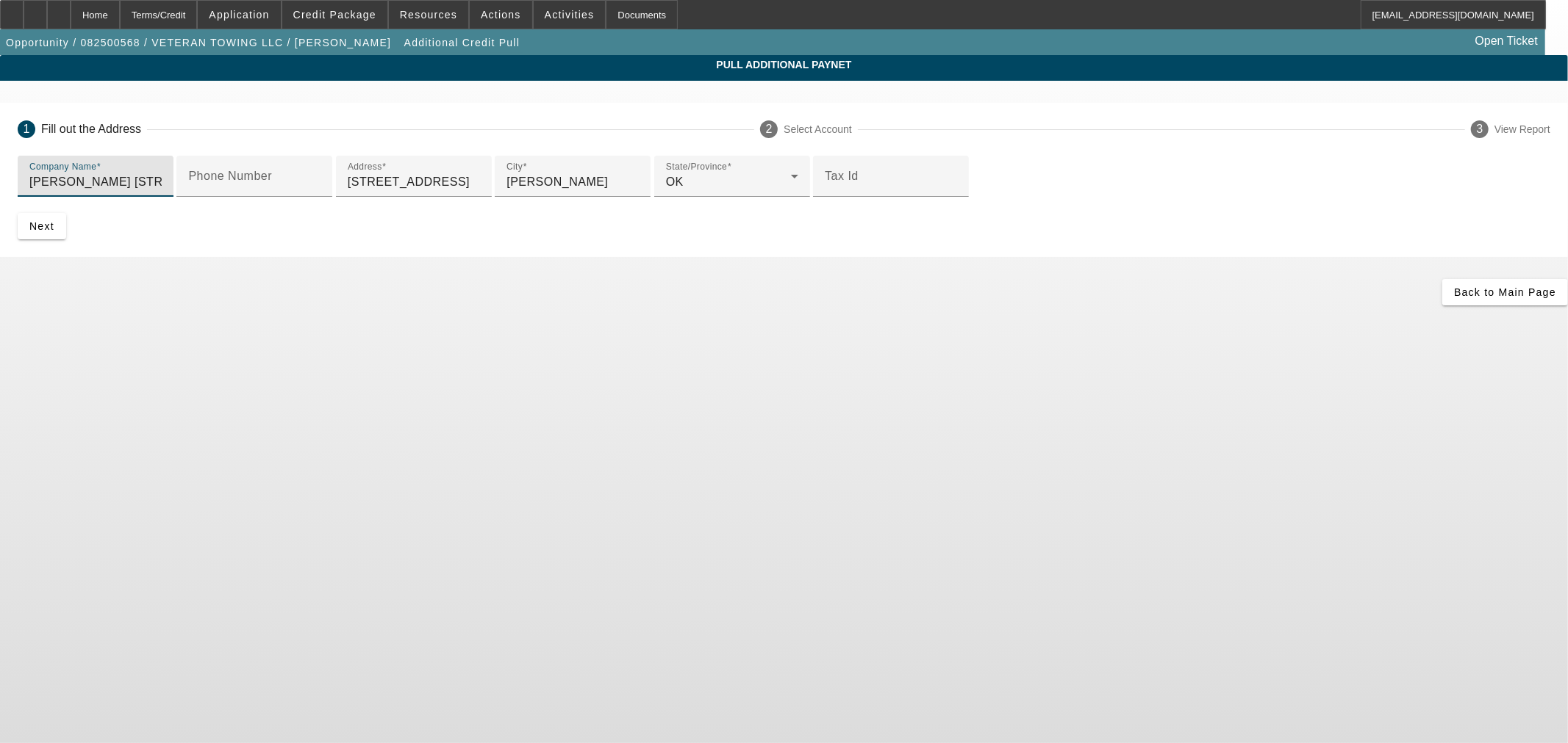
drag, startPoint x: 669, startPoint y: 178, endPoint x: 472, endPoint y: 174, distance: 197.0
click at [162, 174] on input "James Brooks 10377 N 2400 Rd, Weatherford, OK 73096" at bounding box center [95, 182] width 132 height 18
type input "James Brooks"
click at [54, 233] on span "Next" at bounding box center [42, 226] width 25 height 12
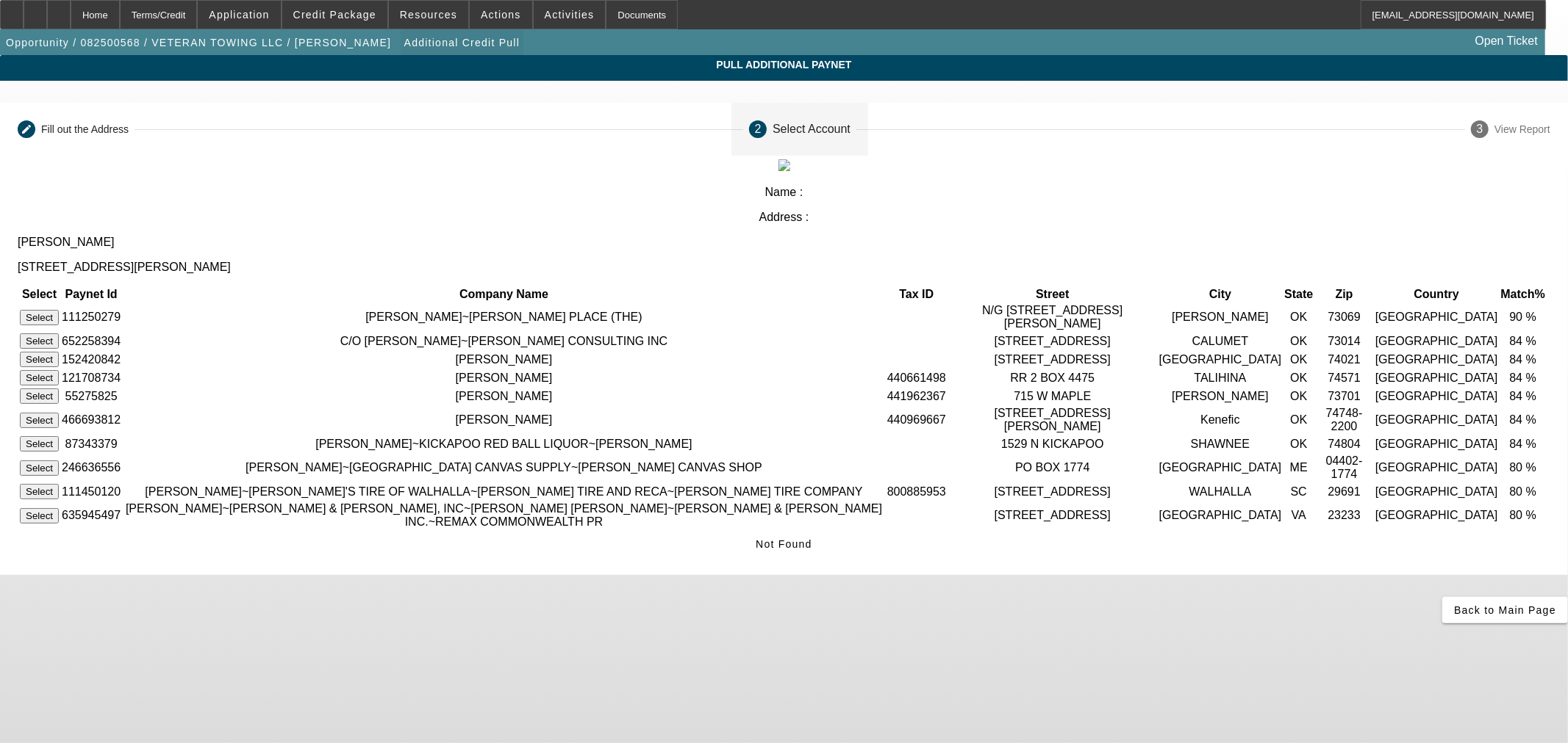
click at [401, 28] on span "button" at bounding box center [462, 42] width 123 height 35
click at [370, 12] on span "Credit Package" at bounding box center [335, 15] width 83 height 12
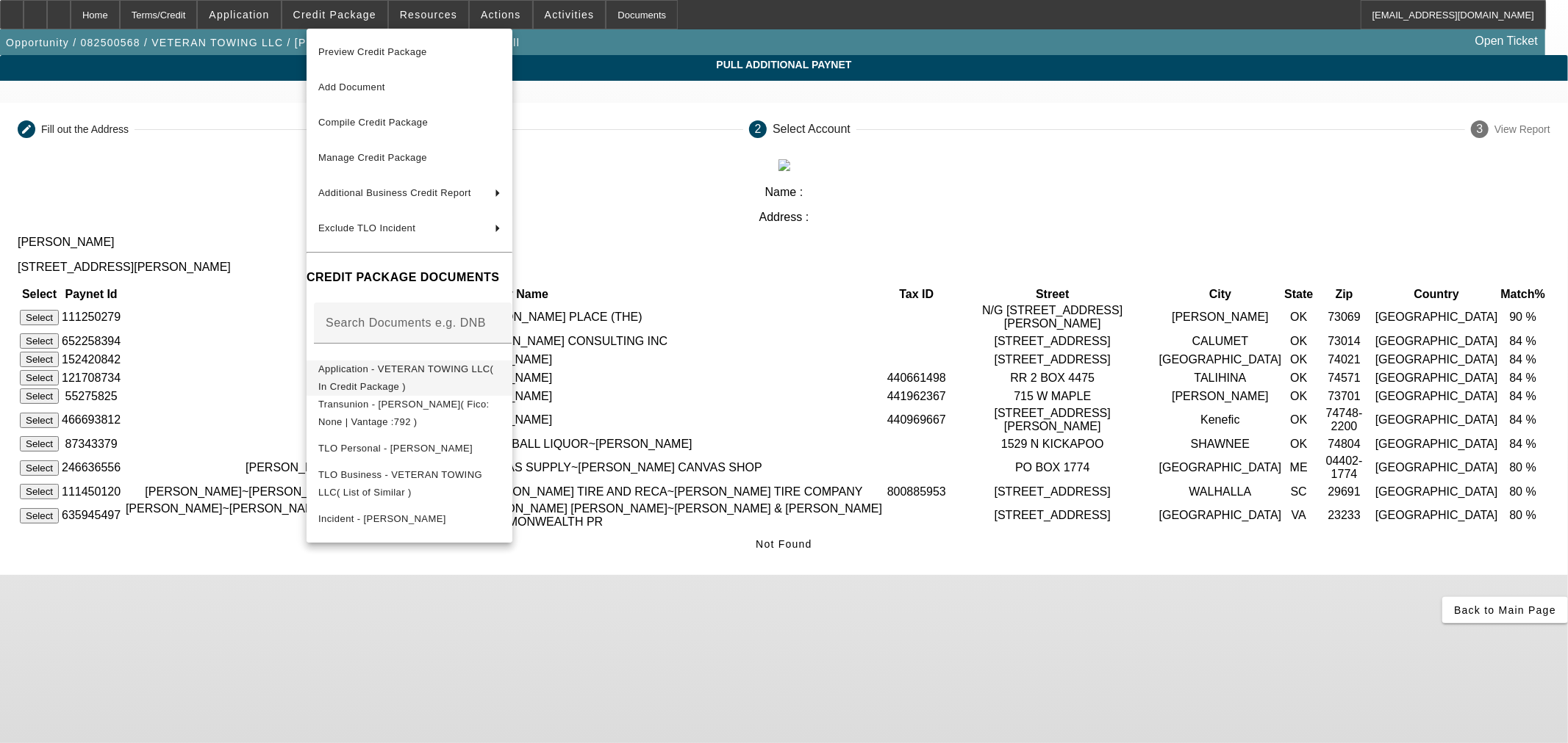
click at [380, 378] on span "Application - VETERAN TOWING LLC( In Credit Package )" at bounding box center [409, 377] width 182 height 35
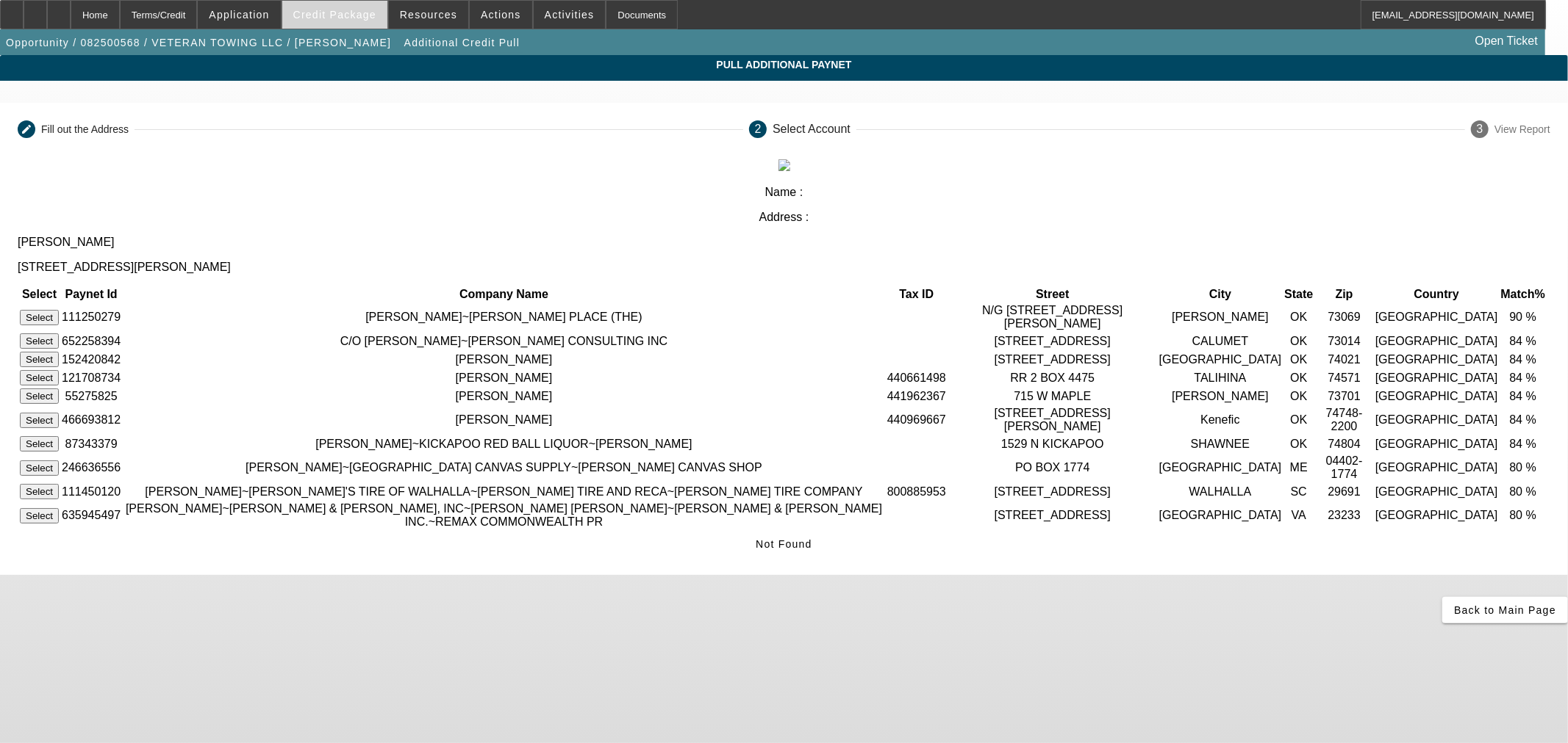
click at [331, 11] on span "Credit Package" at bounding box center [335, 15] width 83 height 12
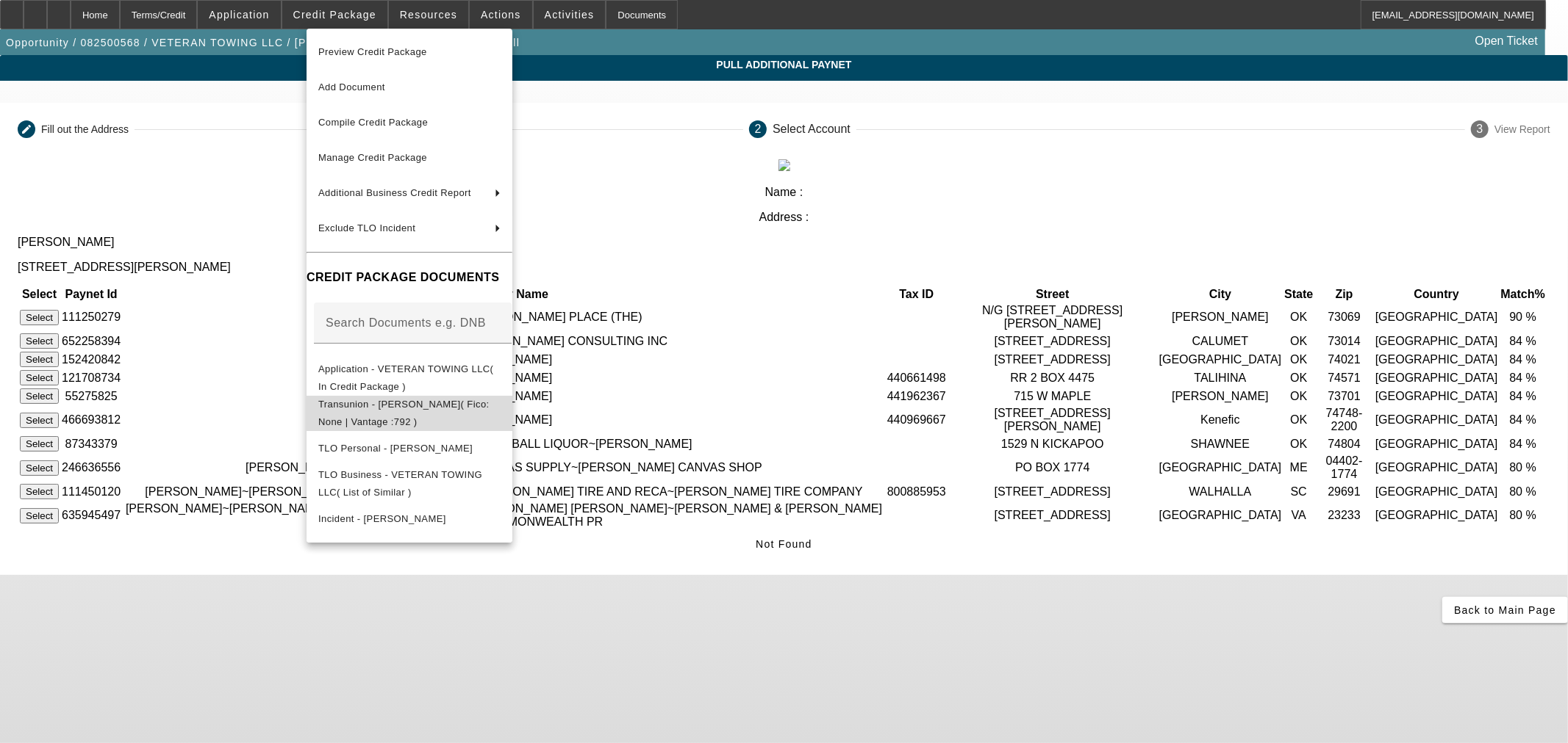
click at [350, 413] on span "Transunion - Brooks, James( Fico: None | Vantage :792 )" at bounding box center [409, 413] width 182 height 35
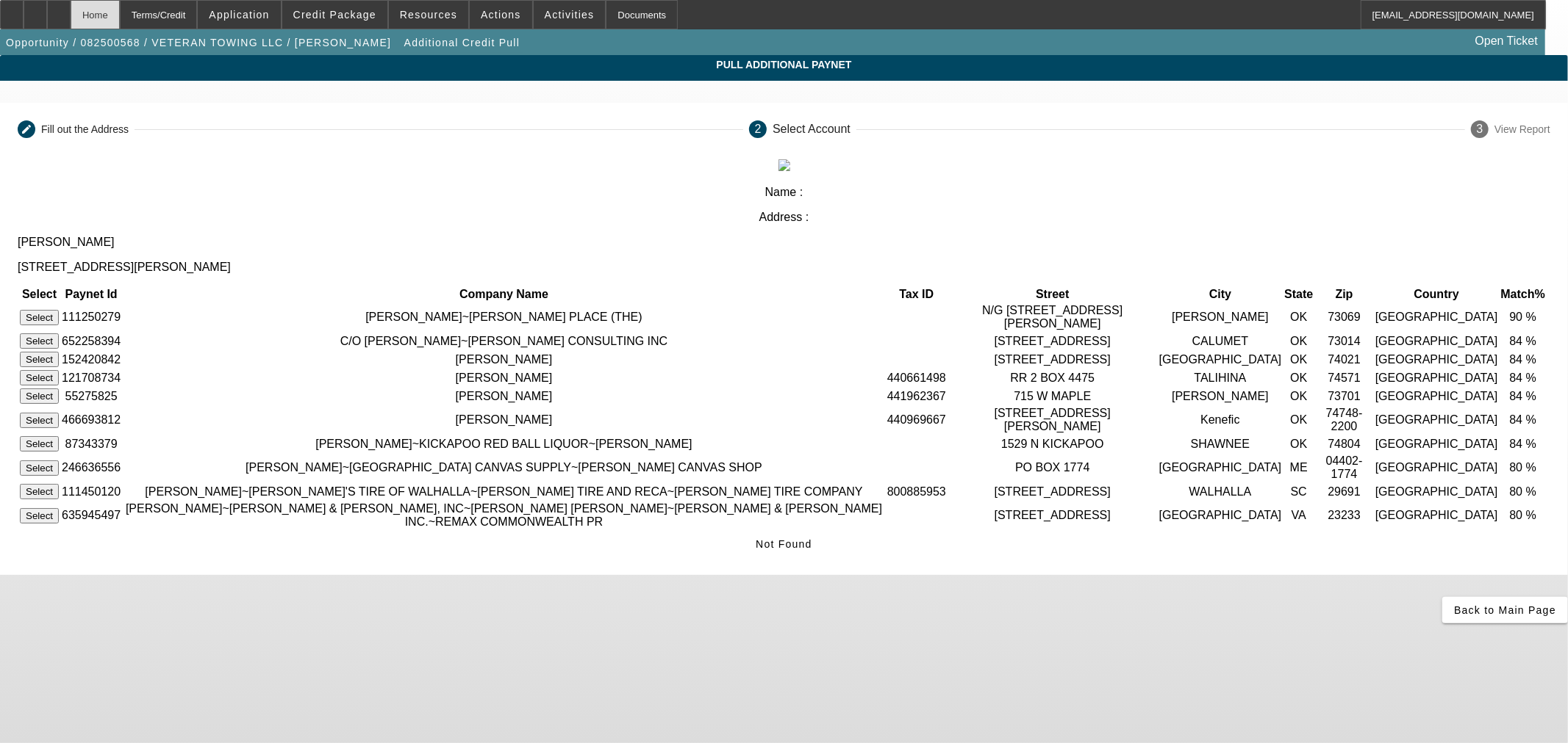
click at [115, 10] on div "Home" at bounding box center [94, 15] width 49 height 30
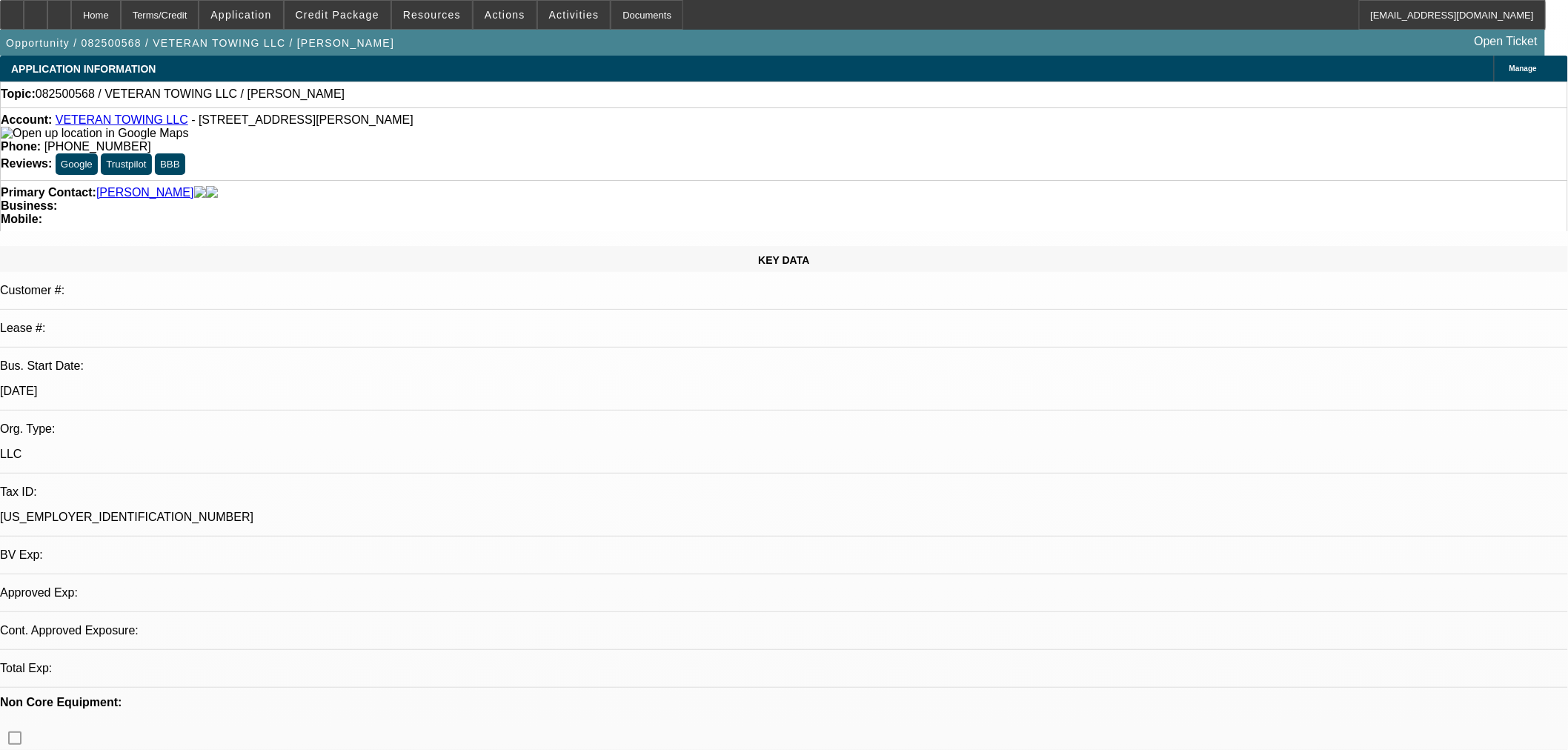
select select "0"
select select "2"
select select "0.1"
select select "4"
